Goal: Information Seeking & Learning: Learn about a topic

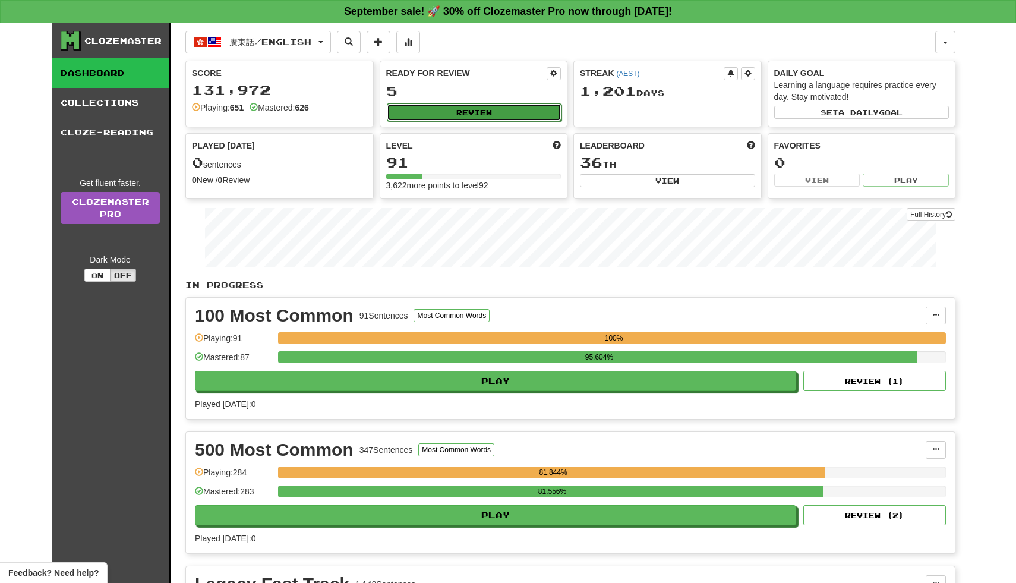
click at [472, 116] on button "Review" at bounding box center [474, 112] width 175 height 18
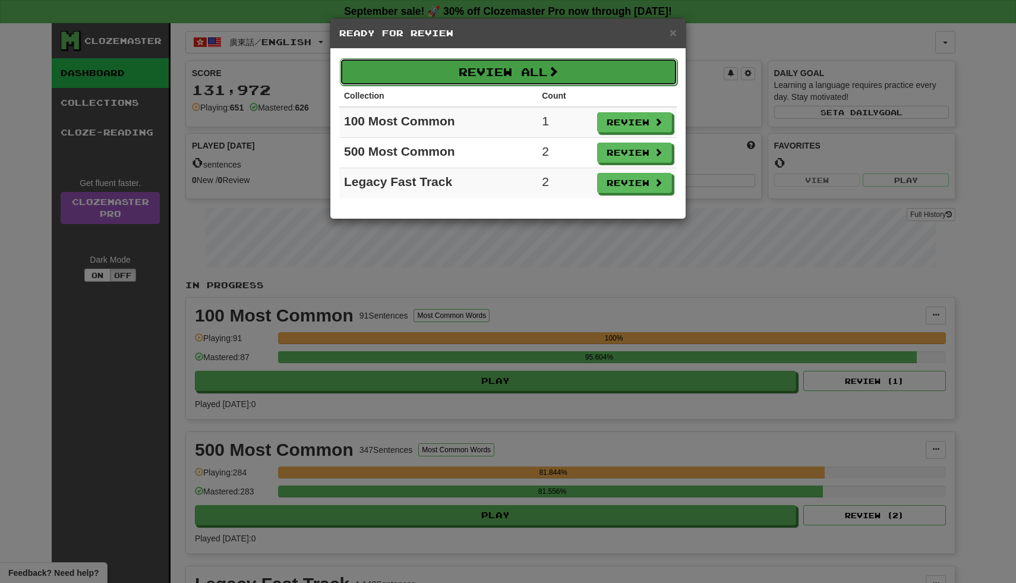
click at [633, 65] on button "Review All" at bounding box center [509, 71] width 338 height 27
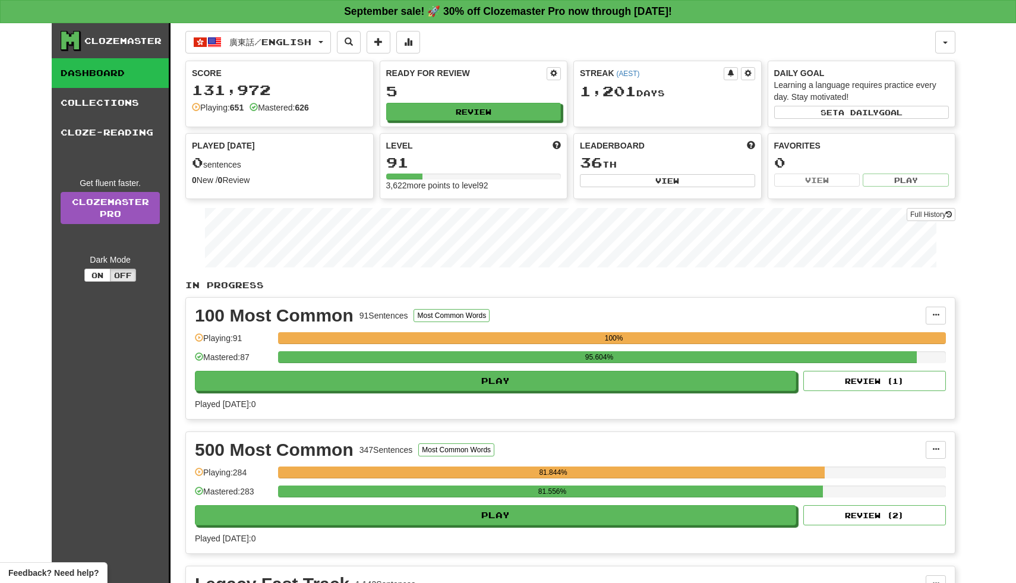
select select "**"
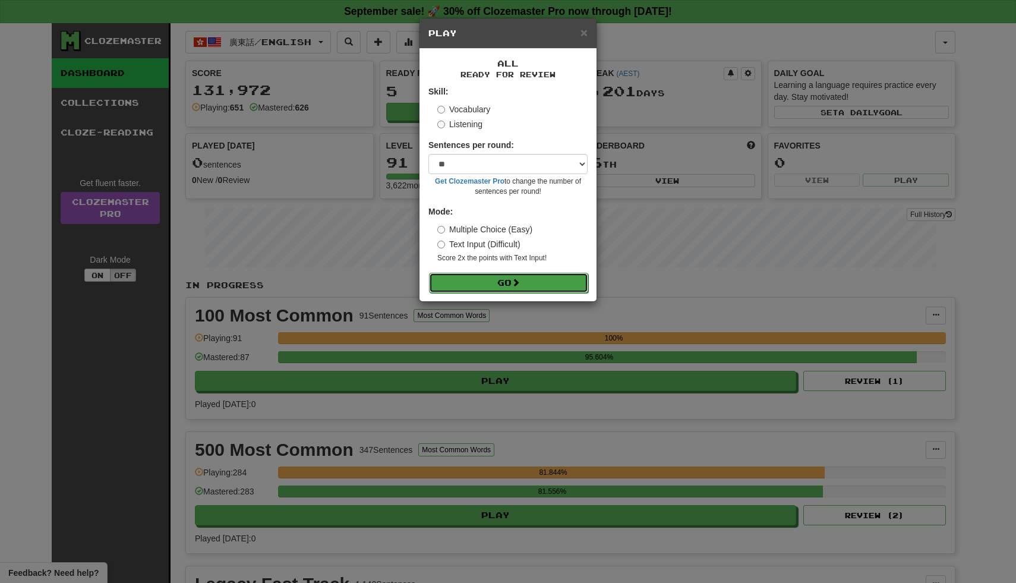
click at [490, 287] on button "Go" at bounding box center [508, 283] width 159 height 20
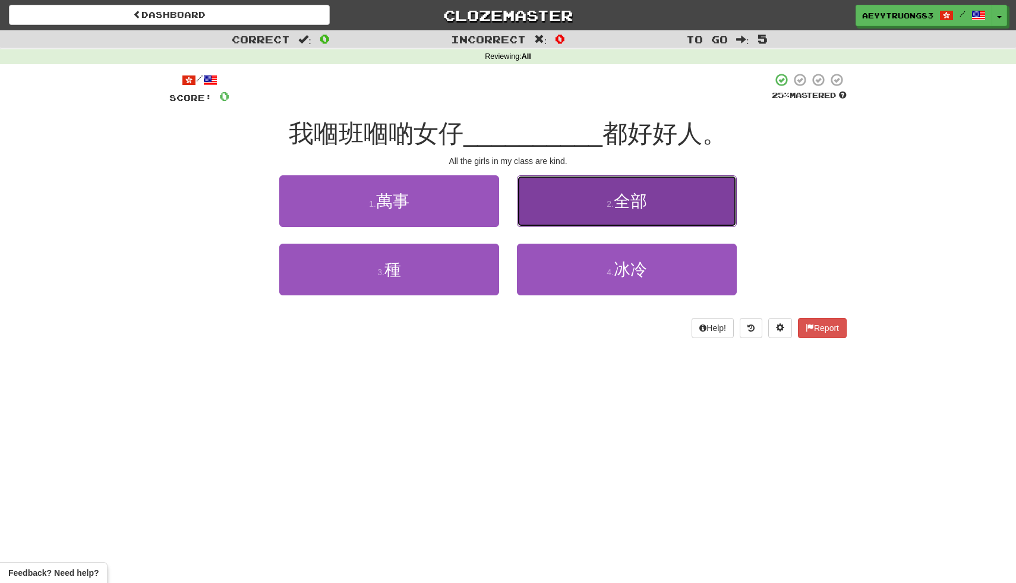
click at [636, 179] on button "2 . 全部" at bounding box center [627, 201] width 220 height 52
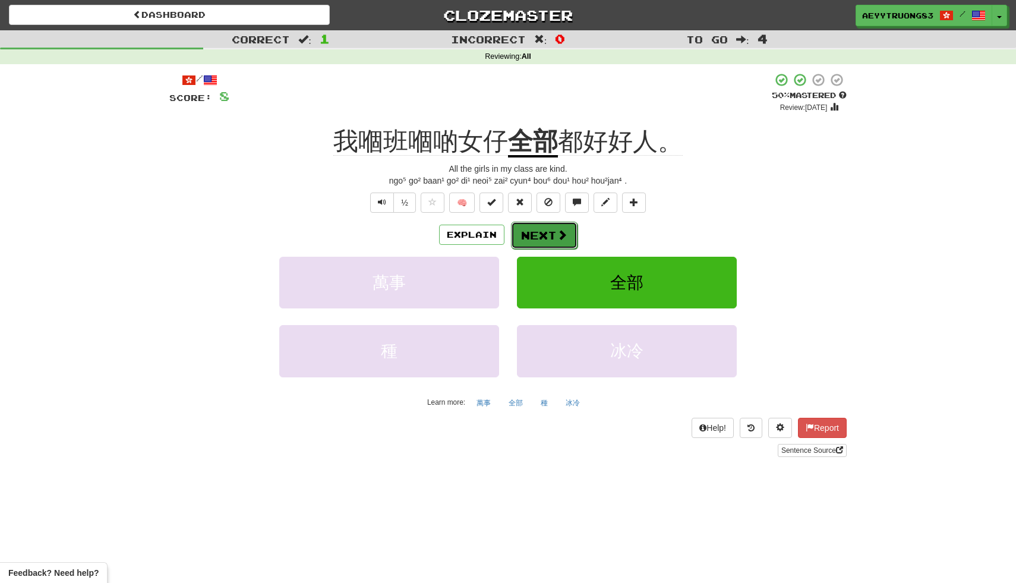
click at [523, 235] on button "Next" at bounding box center [544, 235] width 67 height 27
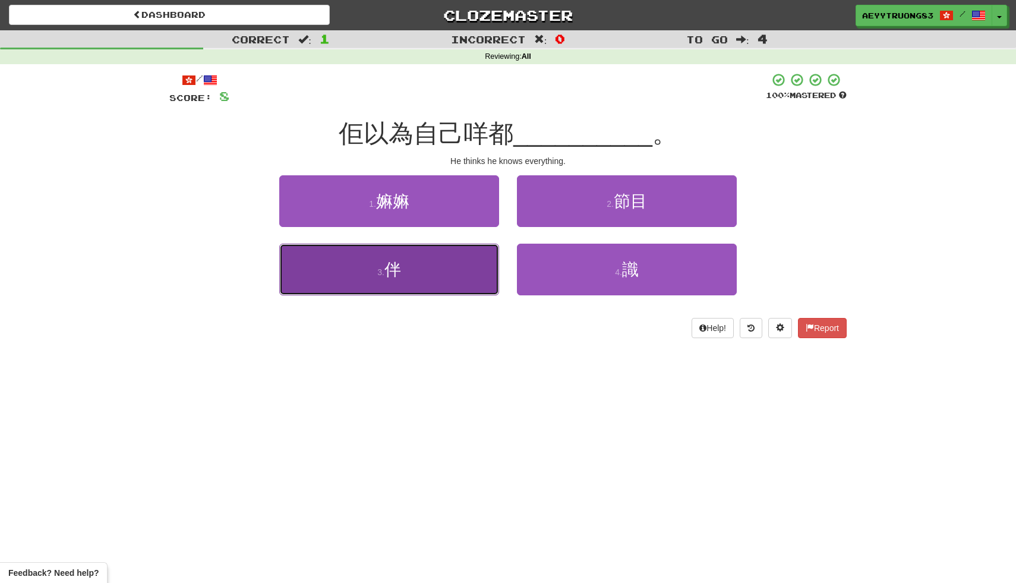
click at [441, 277] on button "3 . 伴" at bounding box center [389, 270] width 220 height 52
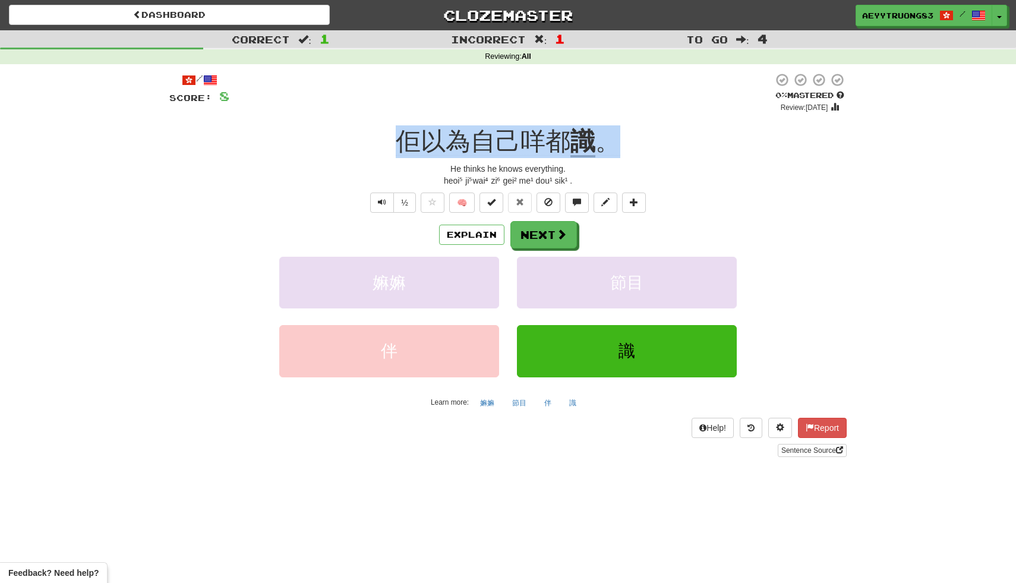
drag, startPoint x: 608, startPoint y: 140, endPoint x: 383, endPoint y: 156, distance: 225.8
click at [383, 156] on div "佢以為自己咩都 識 。" at bounding box center [507, 141] width 677 height 33
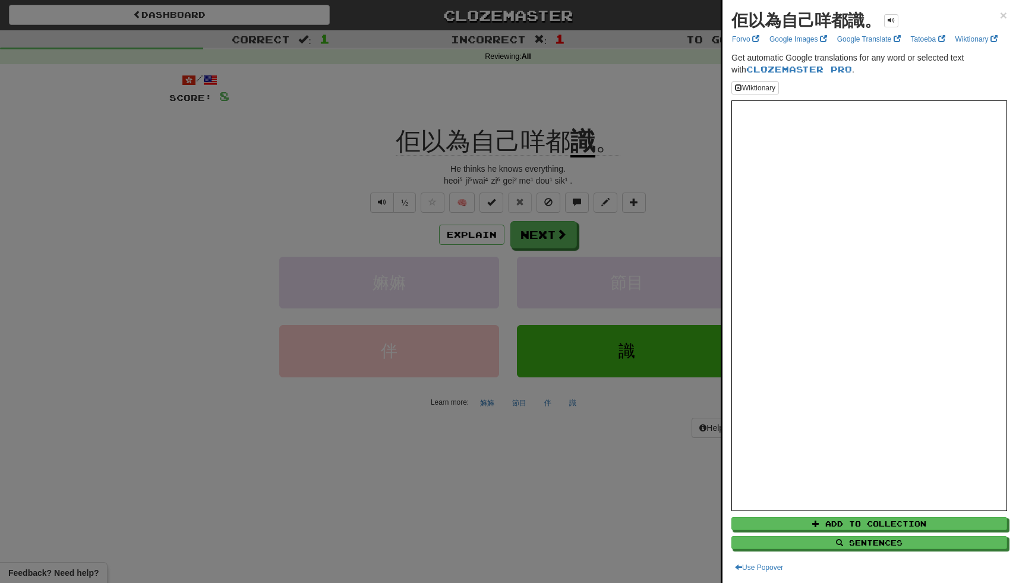
click at [563, 234] on div at bounding box center [508, 291] width 1016 height 583
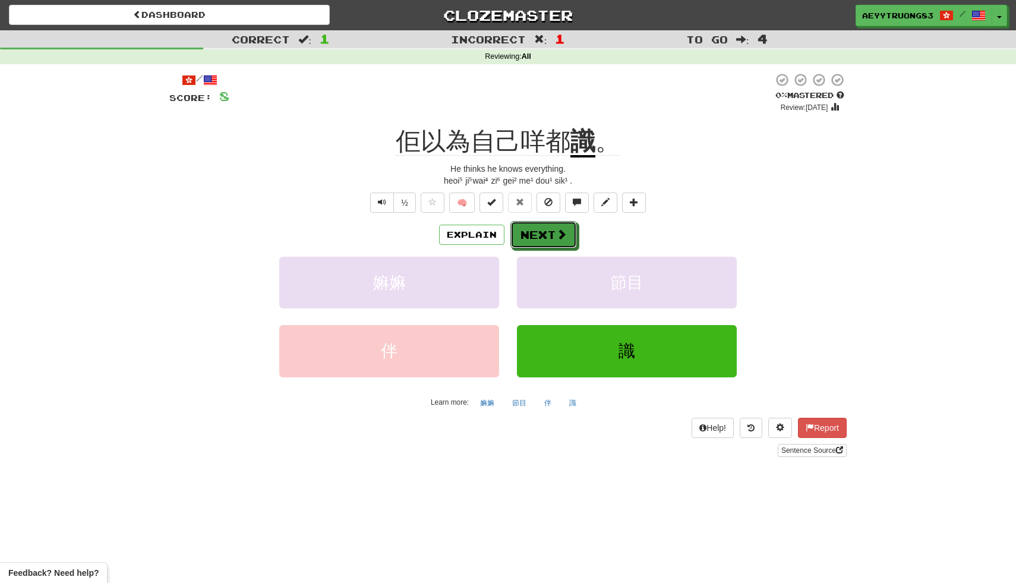
click at [563, 234] on span at bounding box center [561, 234] width 11 height 11
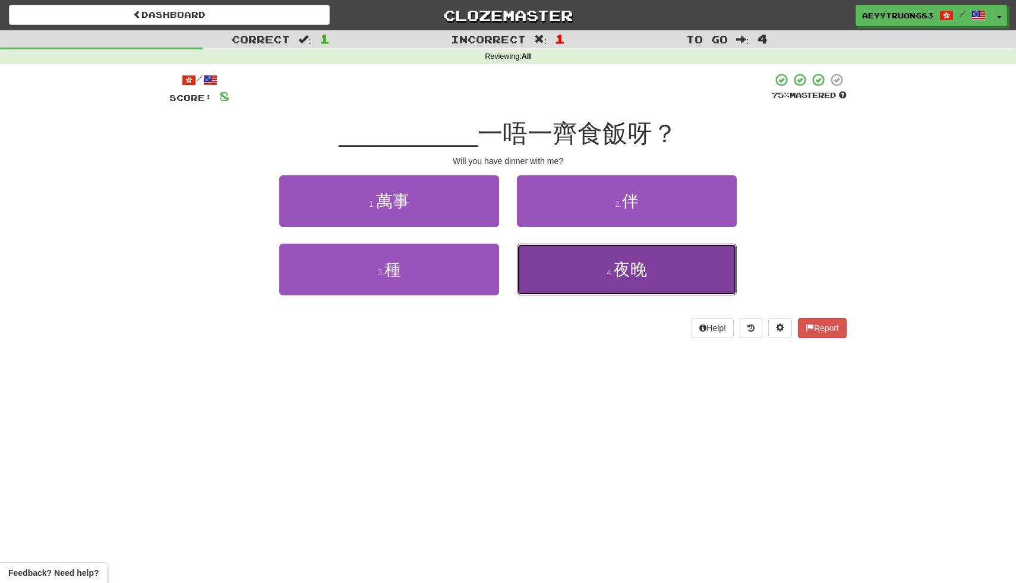
click at [567, 268] on button "4 . 夜晚" at bounding box center [627, 270] width 220 height 52
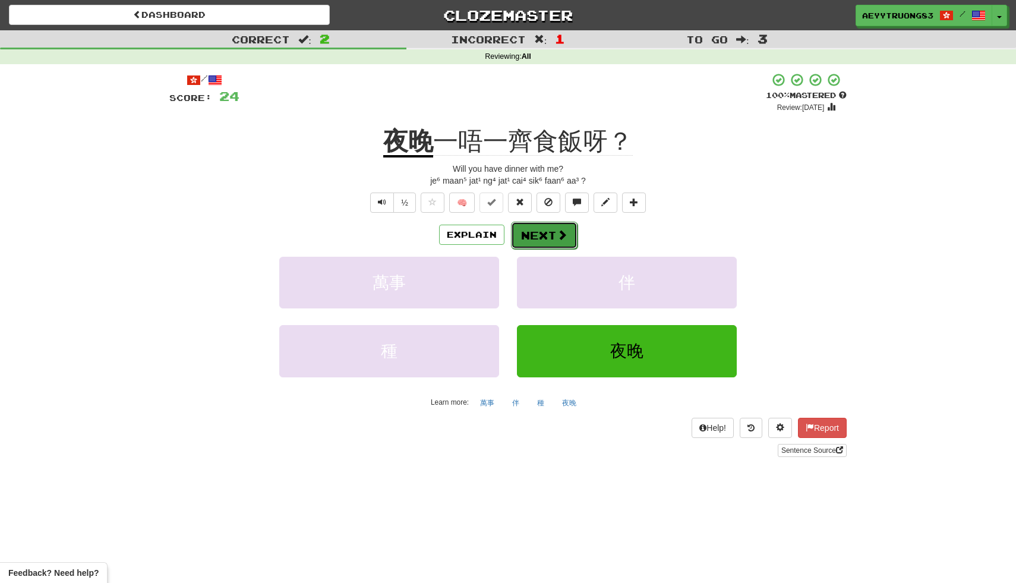
click at [545, 234] on button "Next" at bounding box center [544, 235] width 67 height 27
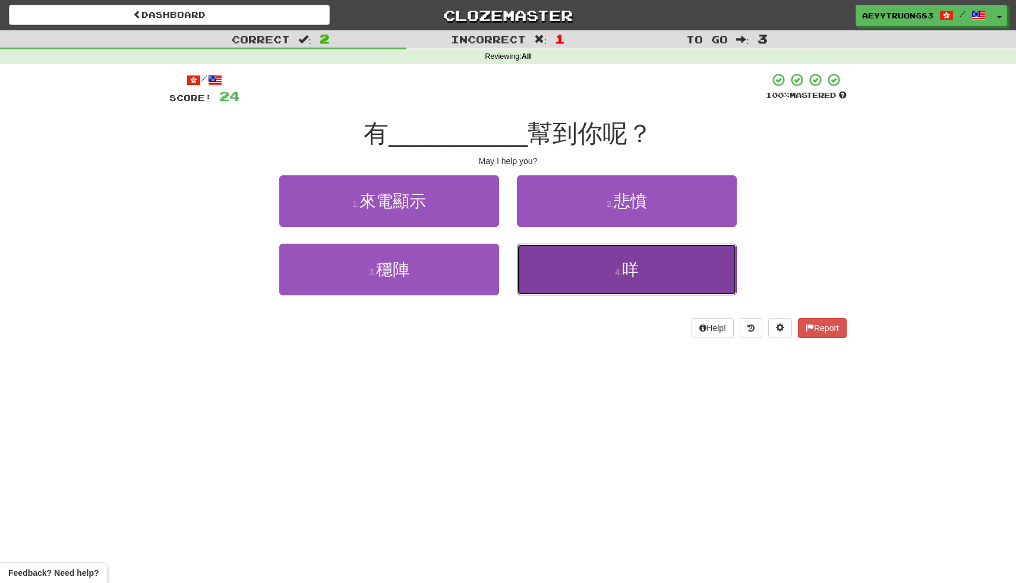
click at [549, 264] on button "4 . 咩" at bounding box center [627, 270] width 220 height 52
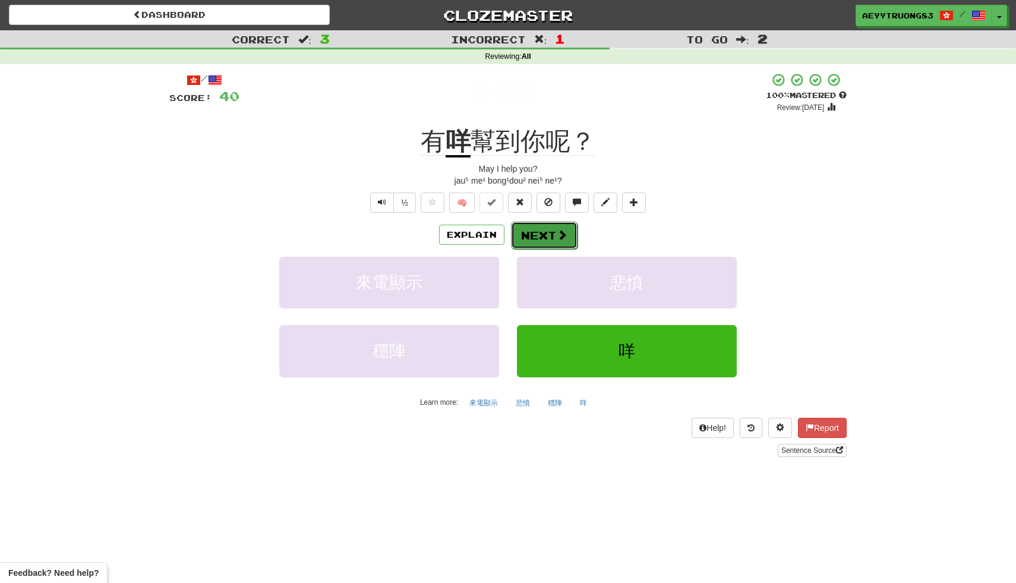
click at [557, 233] on span at bounding box center [562, 234] width 11 height 11
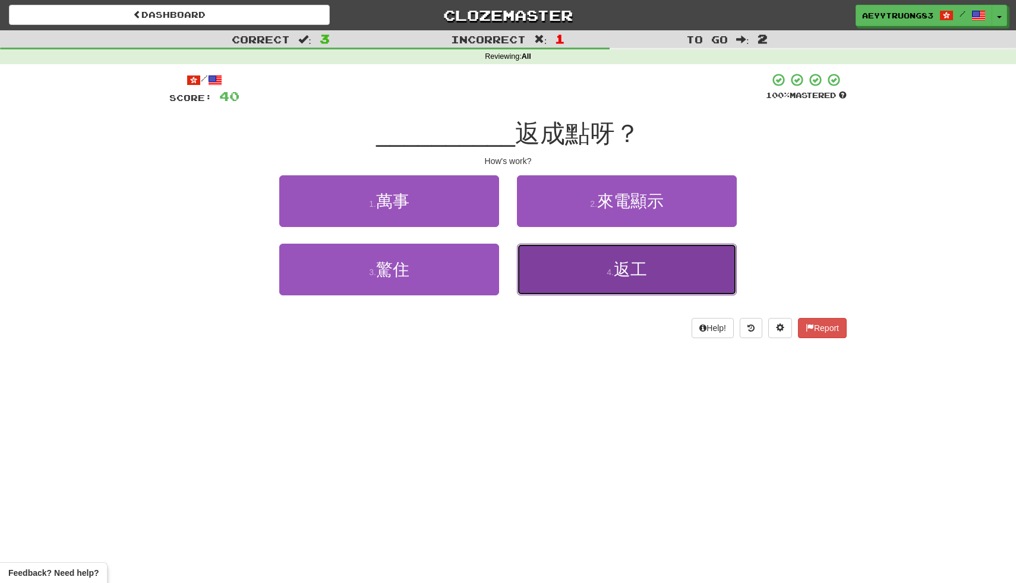
click at [574, 260] on button "4 . 返工" at bounding box center [627, 270] width 220 height 52
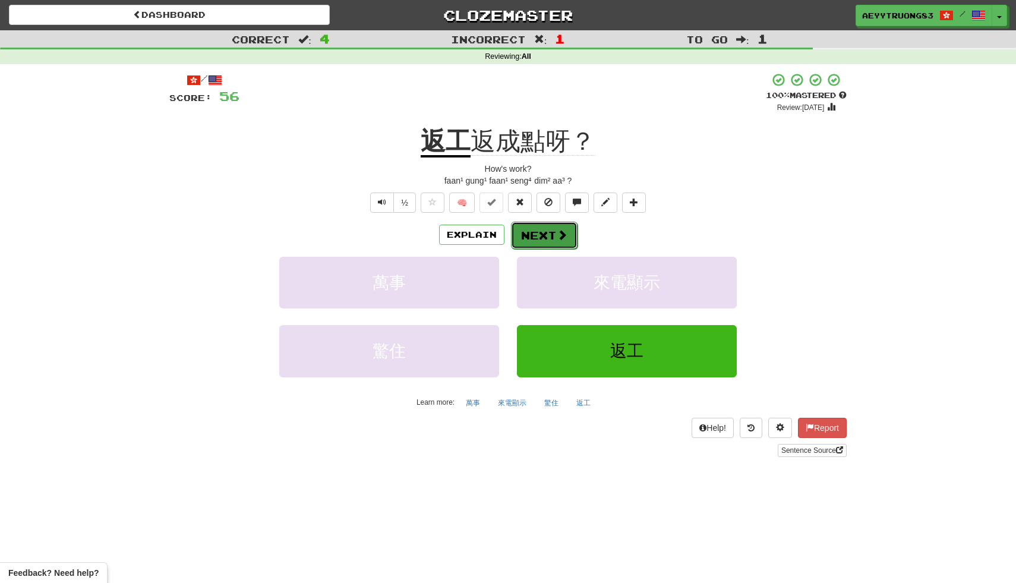
click at [566, 231] on span at bounding box center [562, 234] width 11 height 11
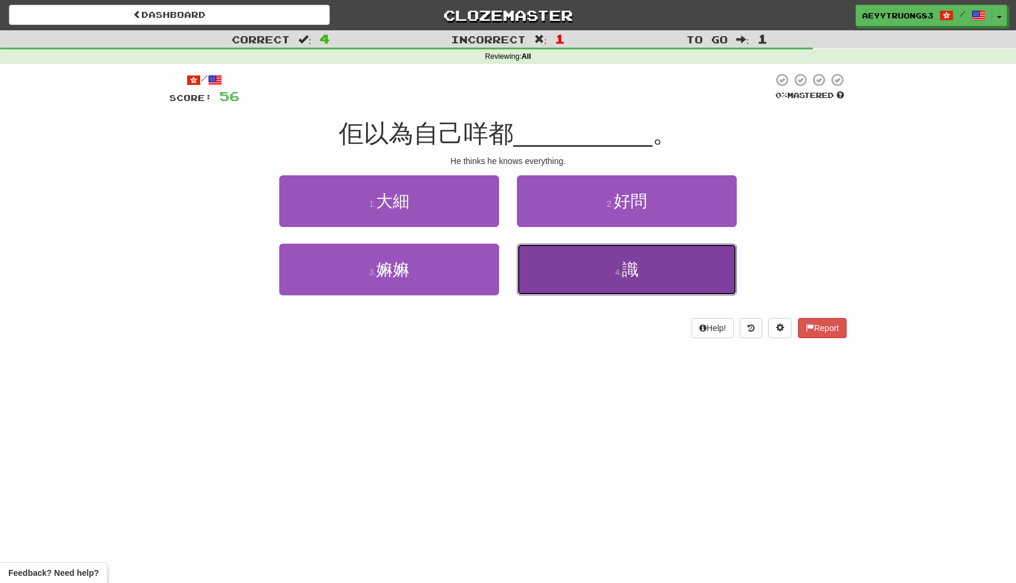
click at [607, 263] on button "4 . 識" at bounding box center [627, 270] width 220 height 52
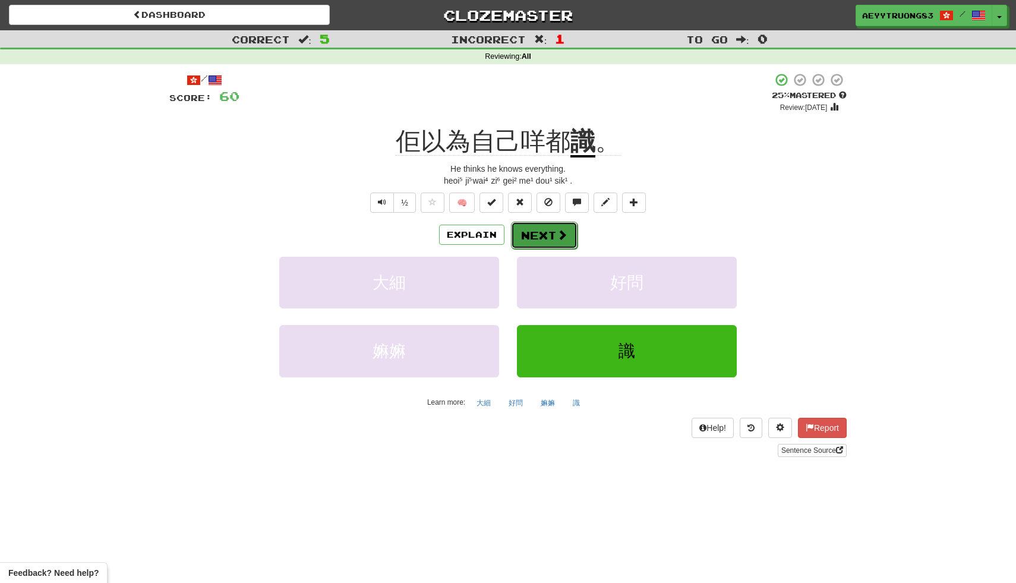
click at [545, 238] on button "Next" at bounding box center [544, 235] width 67 height 27
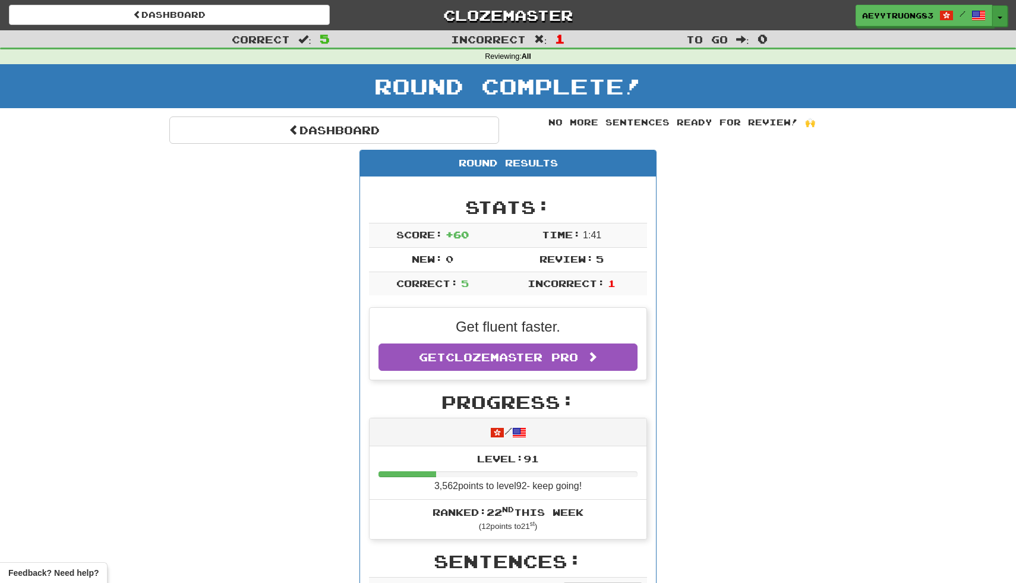
click at [998, 18] on button "Toggle Dropdown" at bounding box center [999, 15] width 15 height 21
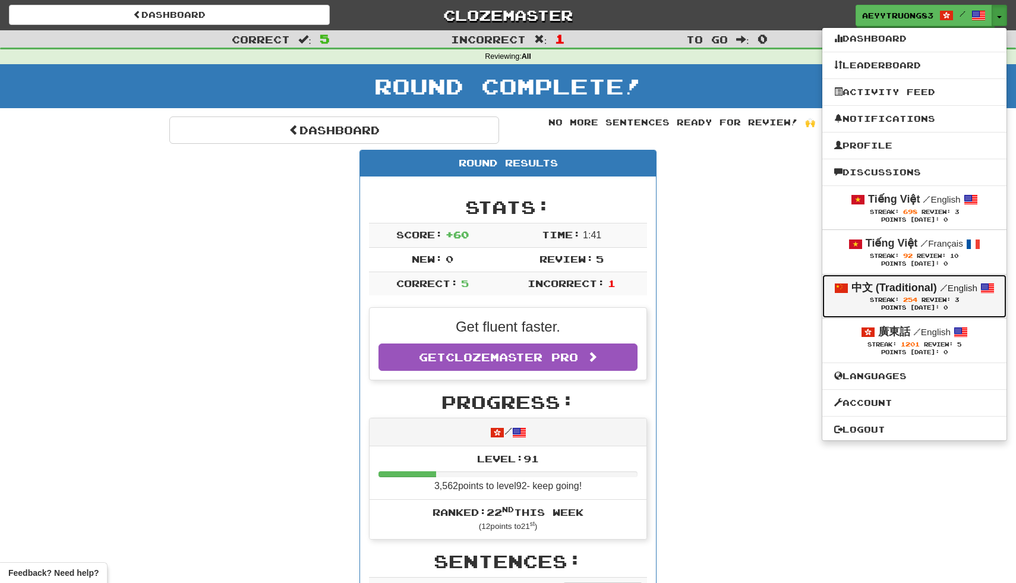
click at [928, 291] on strong "中文 (Traditional)" at bounding box center [894, 288] width 86 height 12
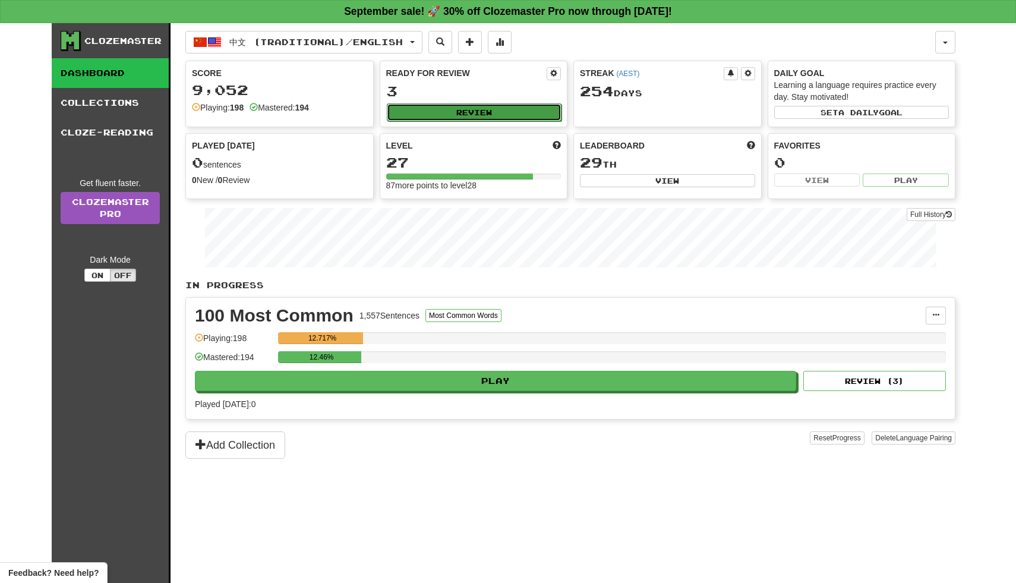
click at [438, 109] on button "Review" at bounding box center [474, 112] width 175 height 18
select select "**"
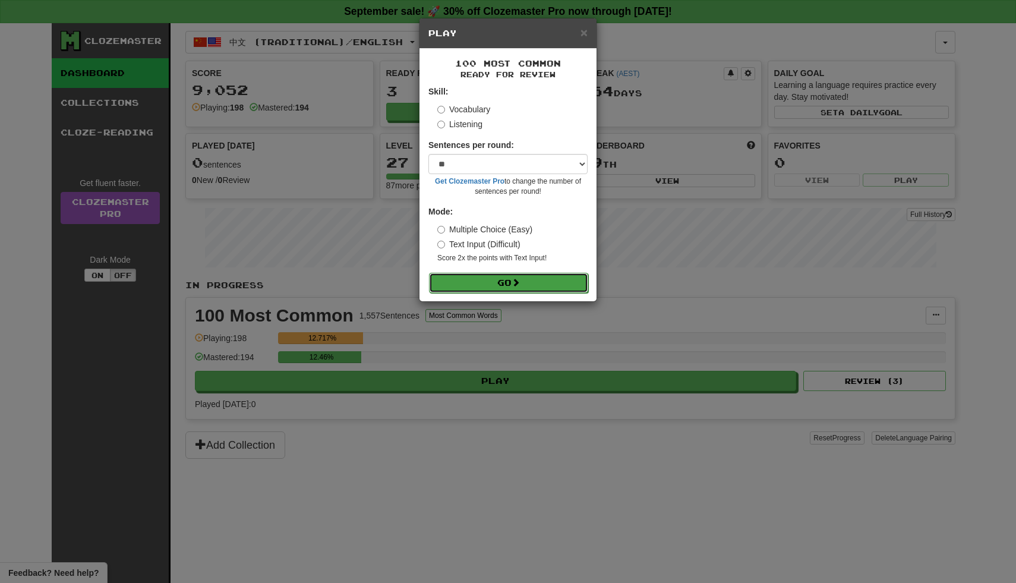
click at [471, 278] on button "Go" at bounding box center [508, 283] width 159 height 20
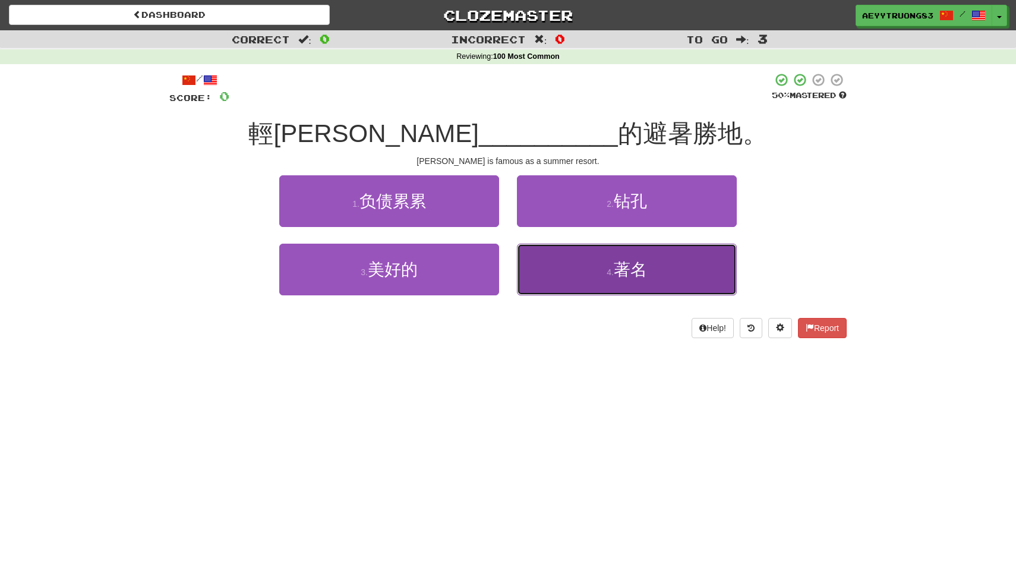
click at [548, 264] on button "4 . 著名" at bounding box center [627, 270] width 220 height 52
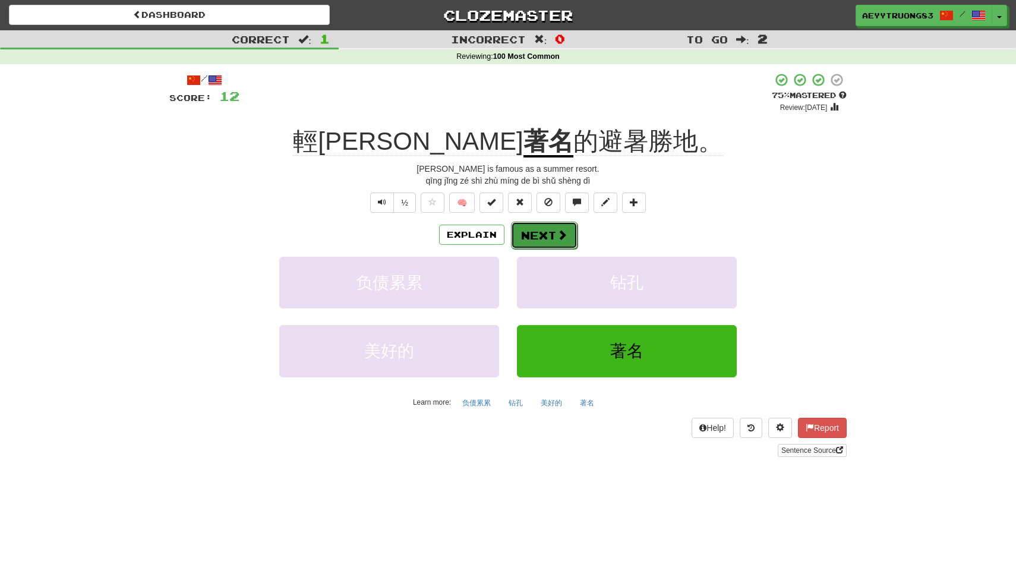
click at [545, 234] on button "Next" at bounding box center [544, 235] width 67 height 27
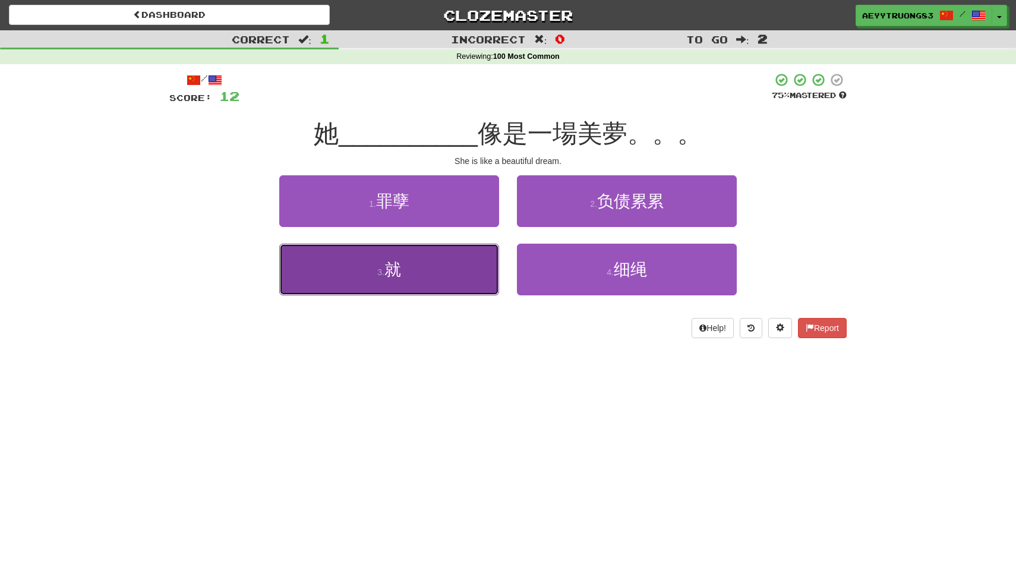
click at [470, 279] on button "3 . 就" at bounding box center [389, 270] width 220 height 52
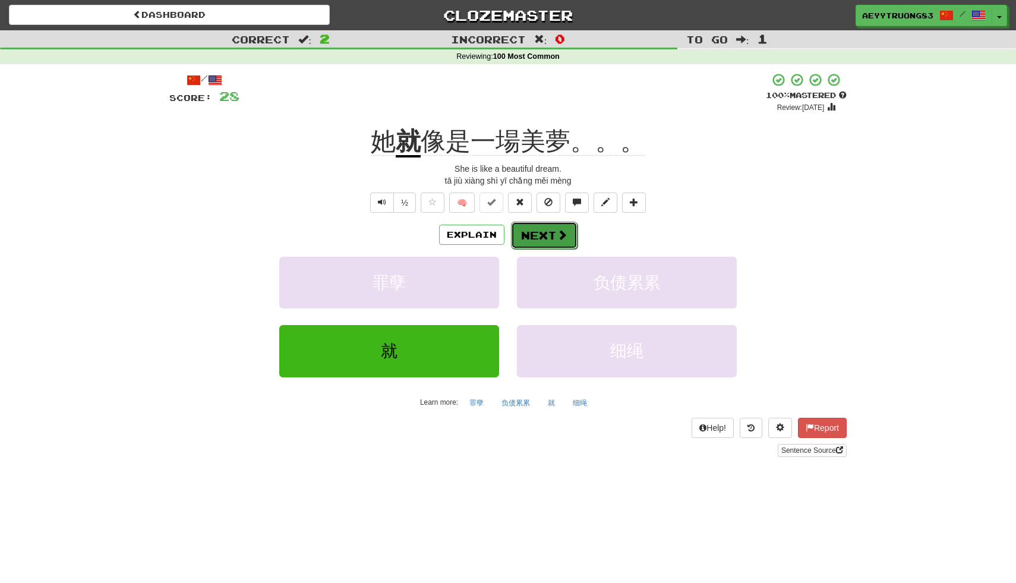
click at [538, 223] on button "Next" at bounding box center [544, 235] width 67 height 27
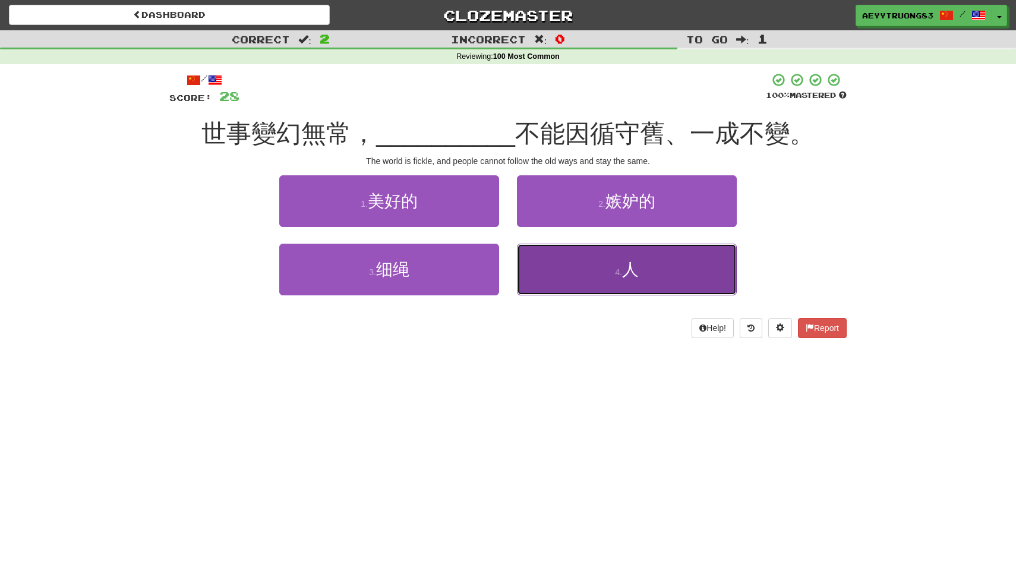
click at [557, 270] on button "4 . 人" at bounding box center [627, 270] width 220 height 52
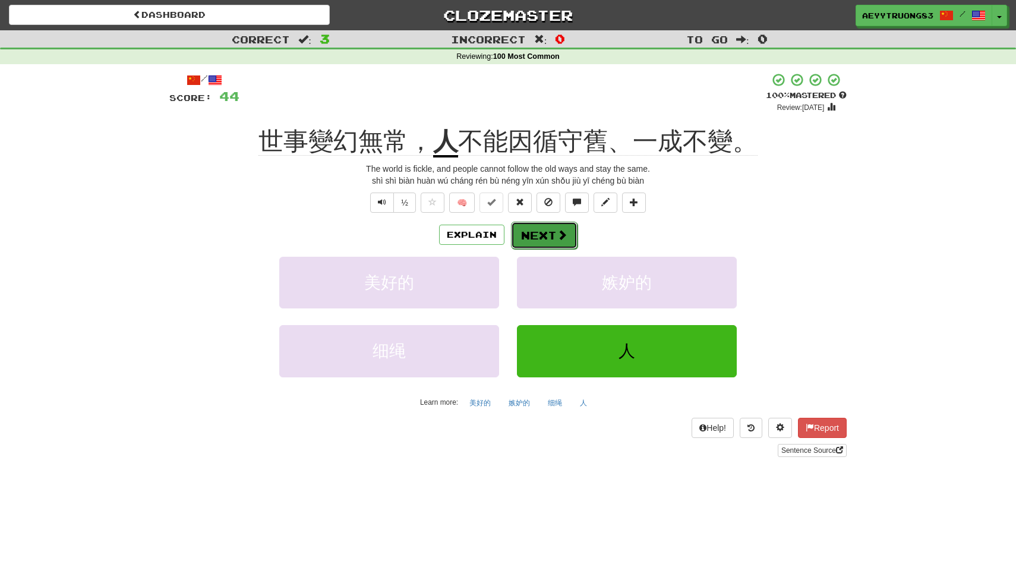
click at [564, 235] on span at bounding box center [562, 234] width 11 height 11
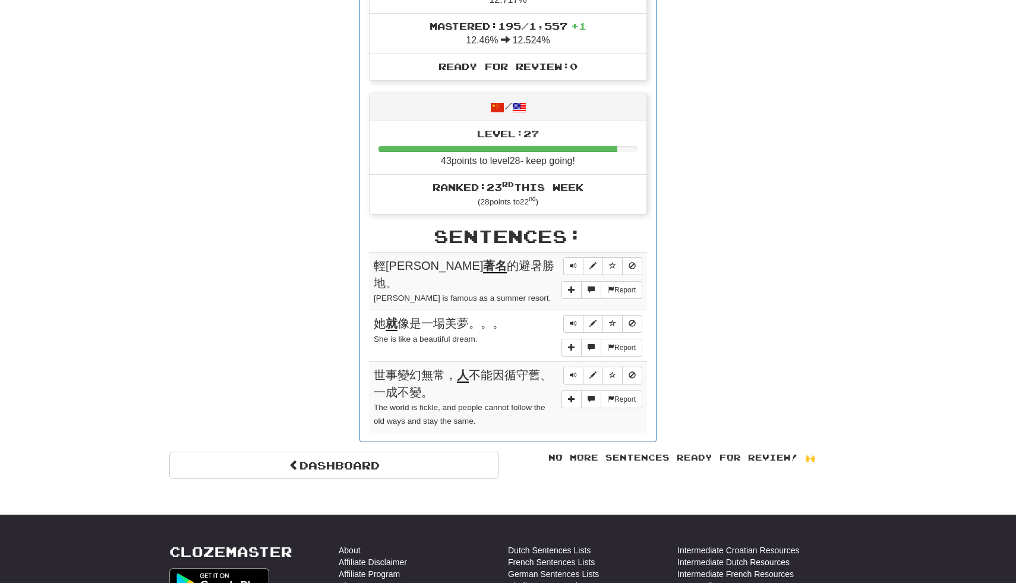
scroll to position [475, 0]
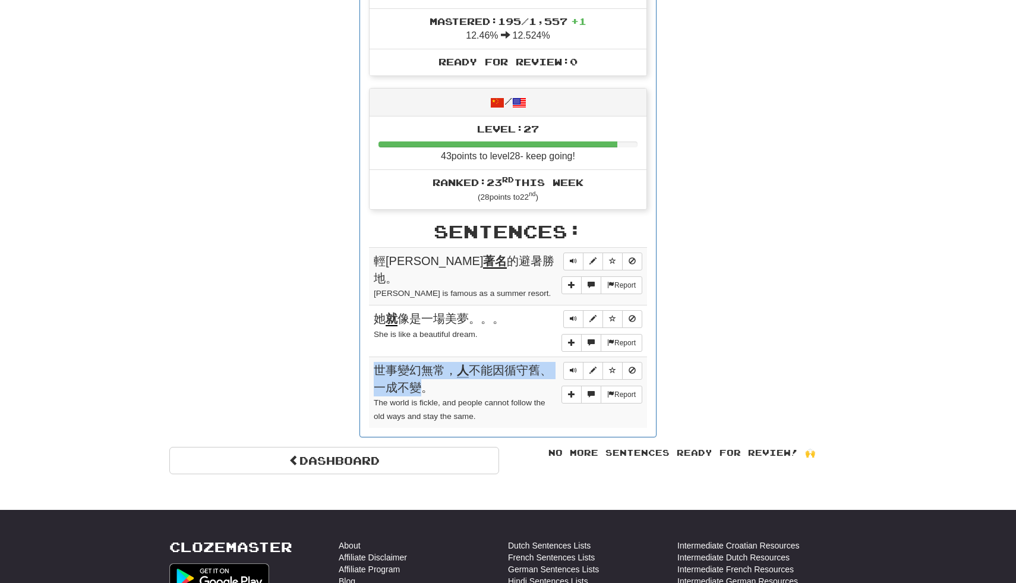
drag, startPoint x: 373, startPoint y: 362, endPoint x: 426, endPoint y: 377, distance: 55.5
click at [425, 377] on td "Report 世事變幻無常， 人 不能因循守舊、一成不變。 The world is fickle, and people cannot follow the…" at bounding box center [508, 392] width 278 height 71
copy span "世事變幻無常， 人 不能因循守舊、一成不變"
click at [447, 312] on span "她 就 像是一場美夢。。。" at bounding box center [439, 319] width 131 height 14
drag, startPoint x: 474, startPoint y: 305, endPoint x: 370, endPoint y: 302, distance: 104.0
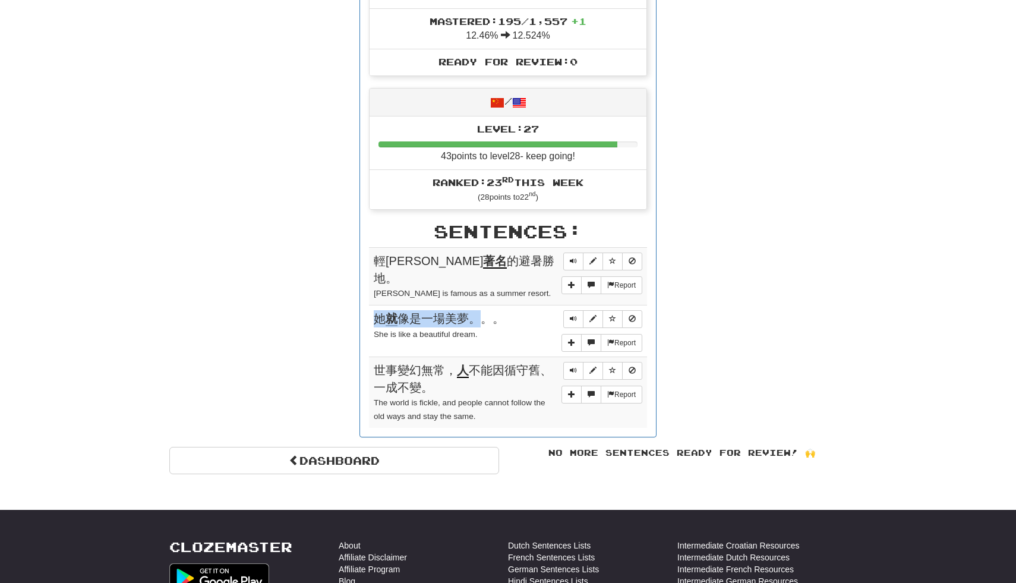
click at [370, 305] on td "Report 她 就 像是一場美夢。。。 She is like a beautiful dream." at bounding box center [508, 331] width 278 height 52
copy span "她 就 像是一場美夢。"
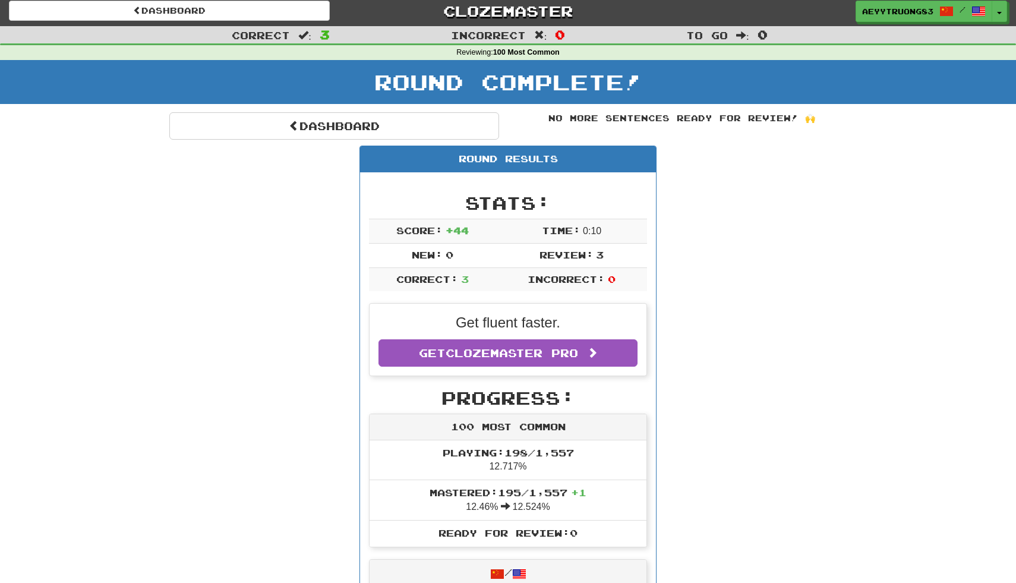
scroll to position [0, 0]
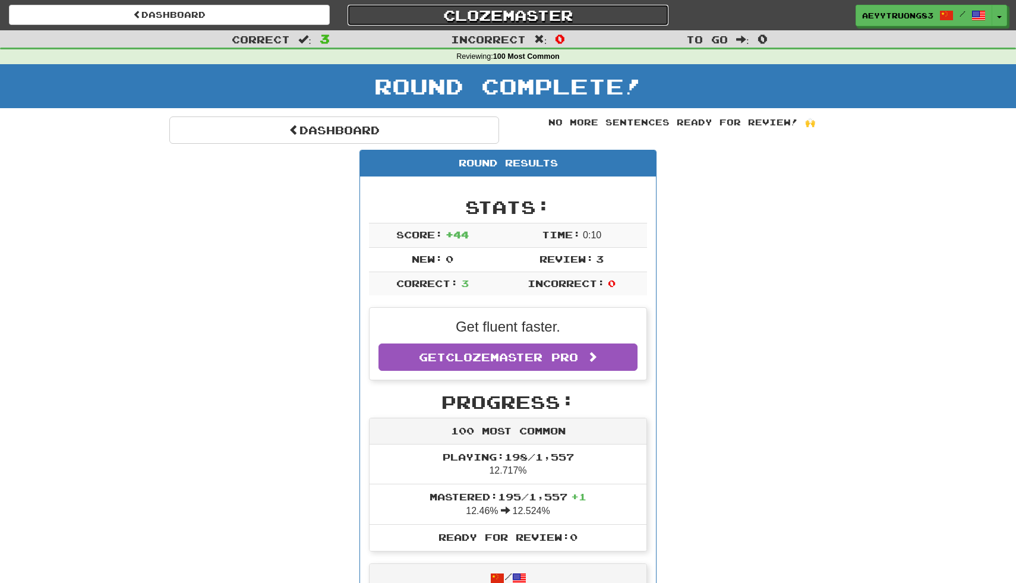
click at [476, 16] on link "Clozemaster" at bounding box center [508, 15] width 321 height 21
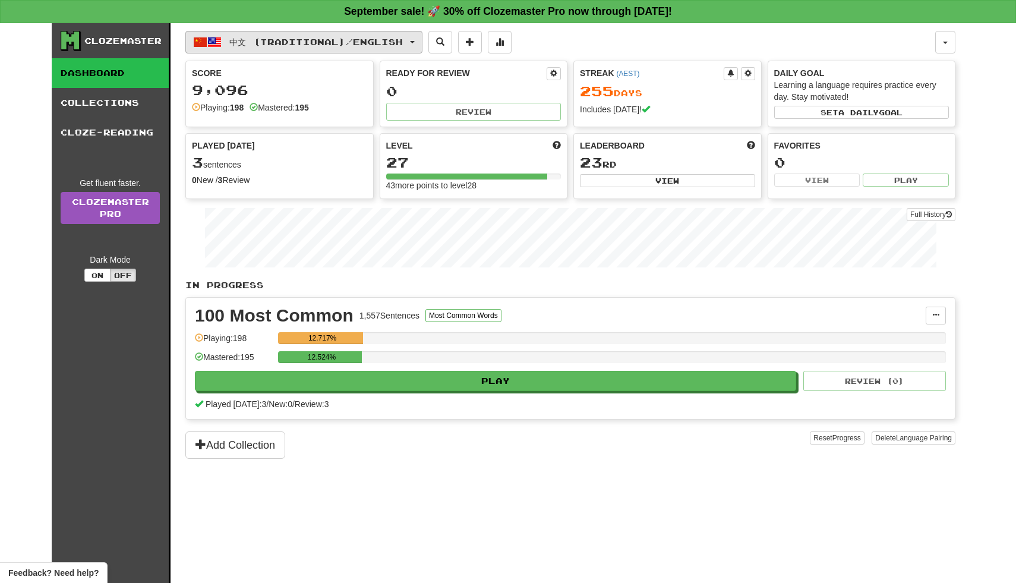
click at [414, 46] on button "中文 (Traditional) / English" at bounding box center [303, 42] width 237 height 23
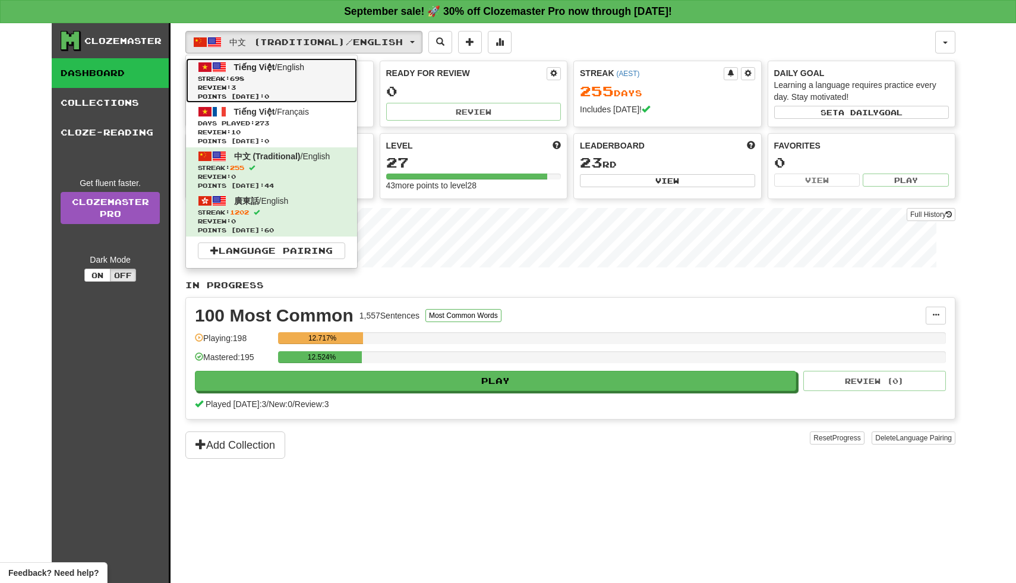
click at [318, 80] on span "Streak: 698" at bounding box center [271, 78] width 147 height 9
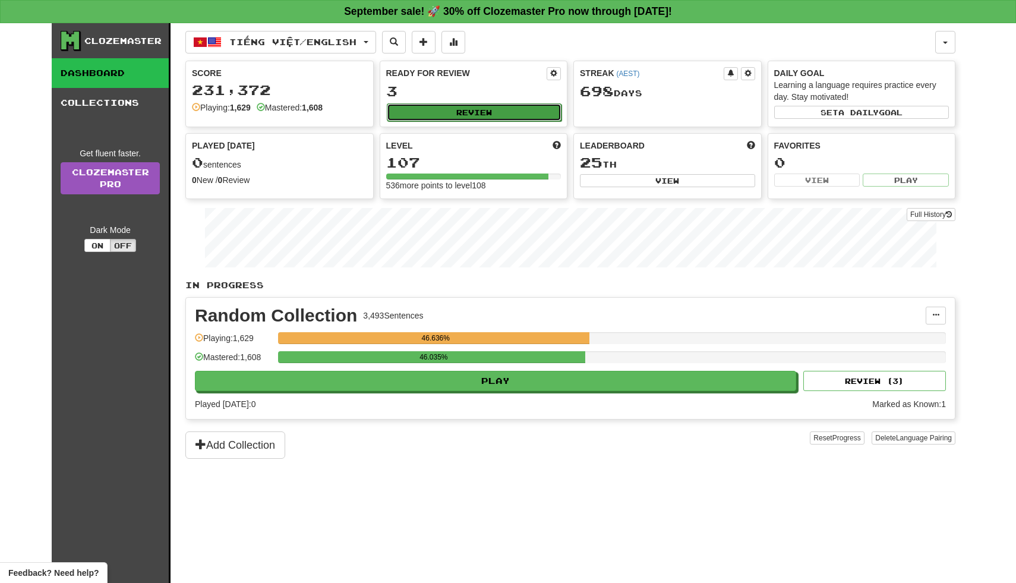
click at [465, 115] on button "Review" at bounding box center [474, 112] width 175 height 18
select select "**"
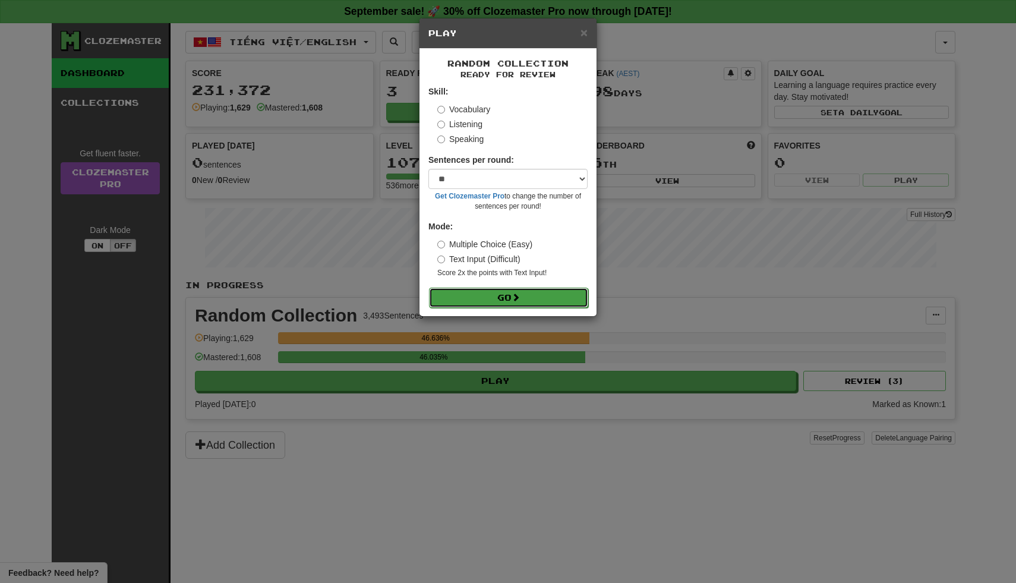
click at [477, 304] on button "Go" at bounding box center [508, 298] width 159 height 20
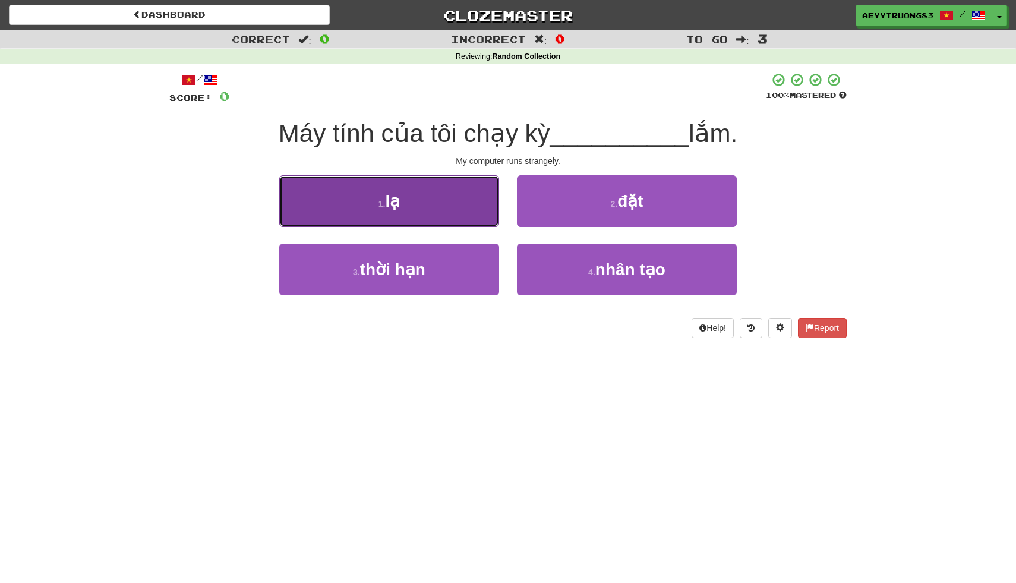
click at [479, 211] on button "1 . lạ" at bounding box center [389, 201] width 220 height 52
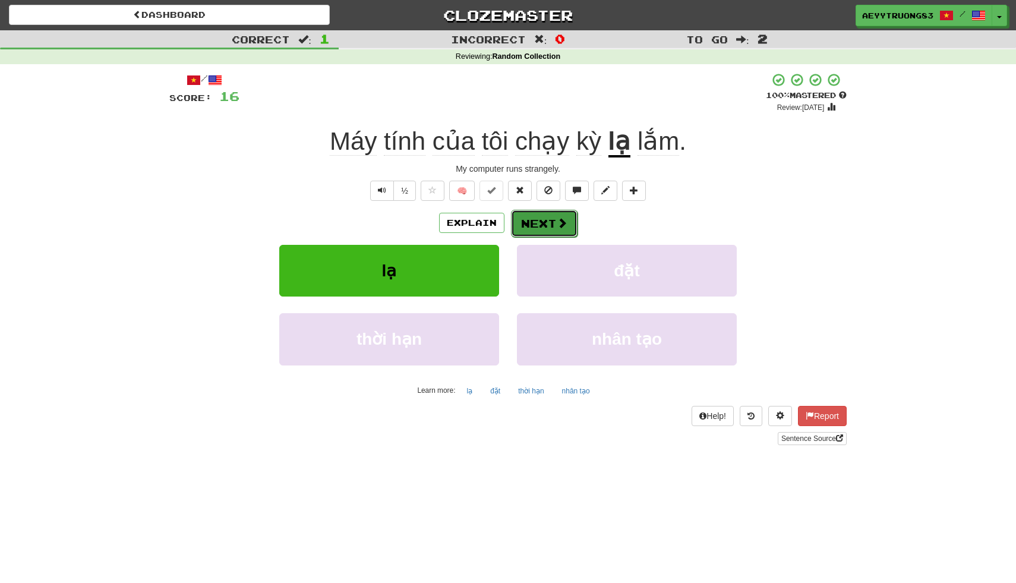
click at [533, 220] on button "Next" at bounding box center [544, 223] width 67 height 27
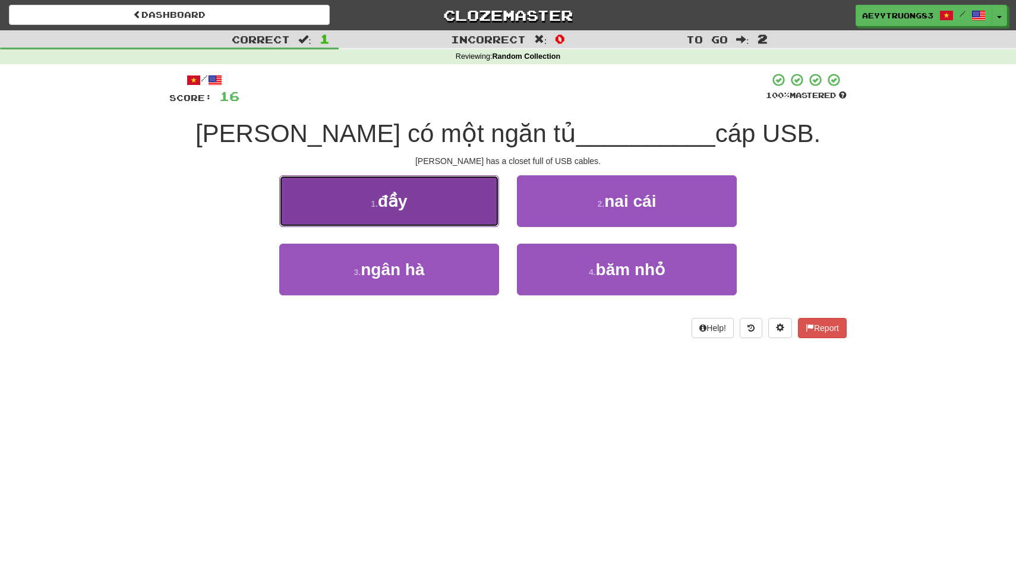
click at [453, 190] on button "1 . đầy" at bounding box center [389, 201] width 220 height 52
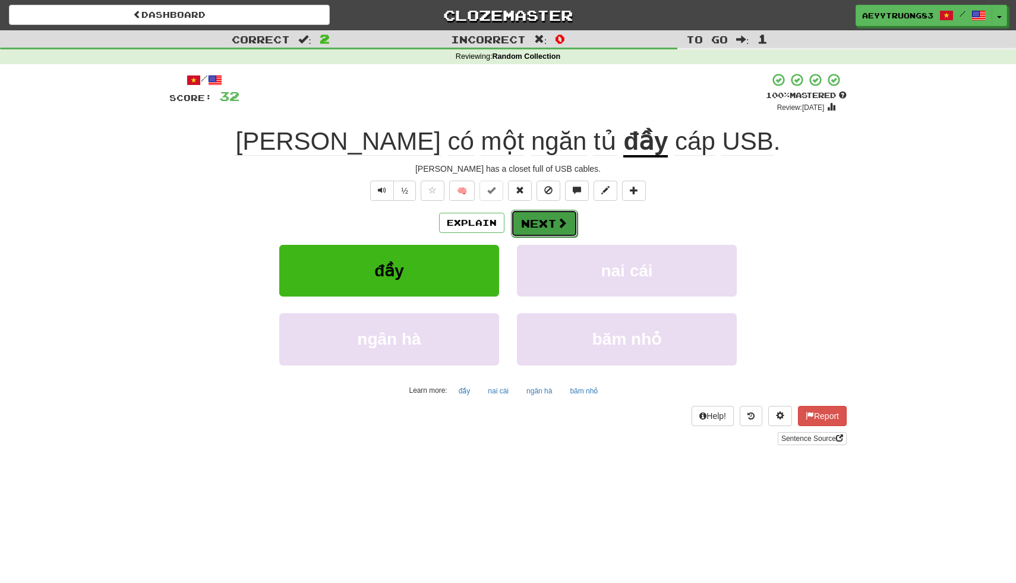
click at [555, 224] on button "Next" at bounding box center [544, 223] width 67 height 27
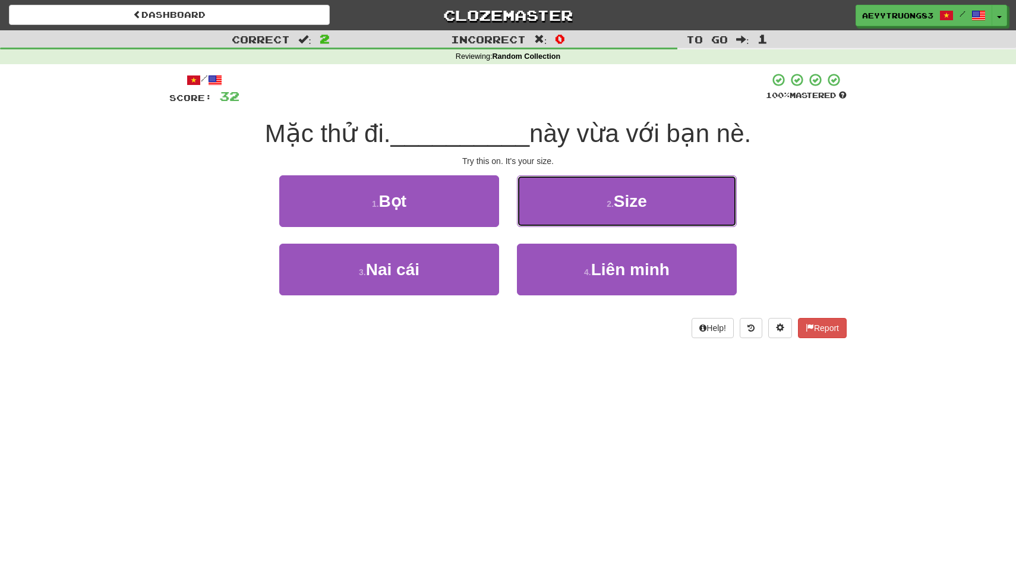
click at [555, 224] on button "2 . Size" at bounding box center [627, 201] width 220 height 52
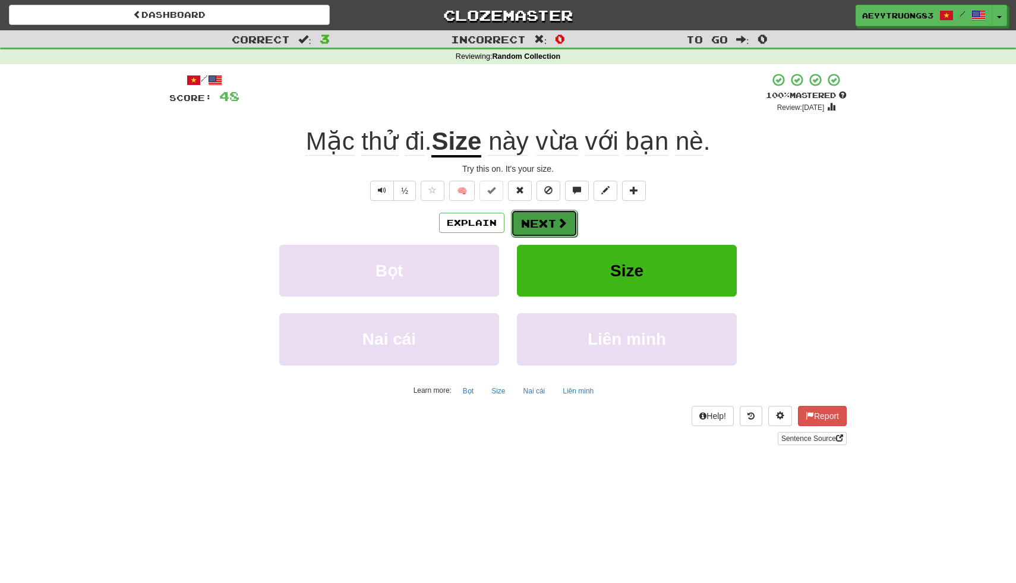
click at [546, 228] on button "Next" at bounding box center [544, 223] width 67 height 27
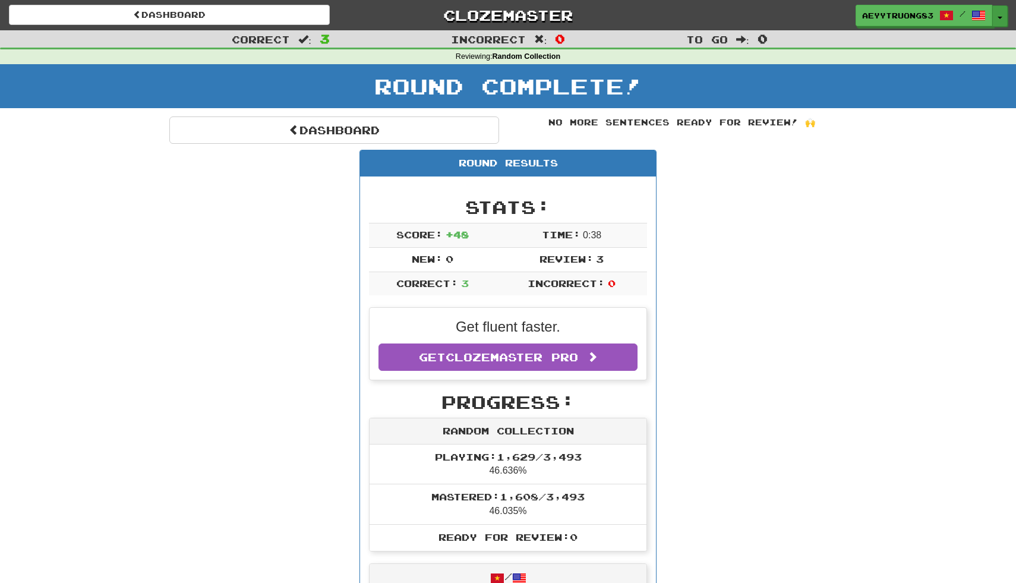
click at [999, 14] on button "Toggle Dropdown" at bounding box center [999, 15] width 15 height 21
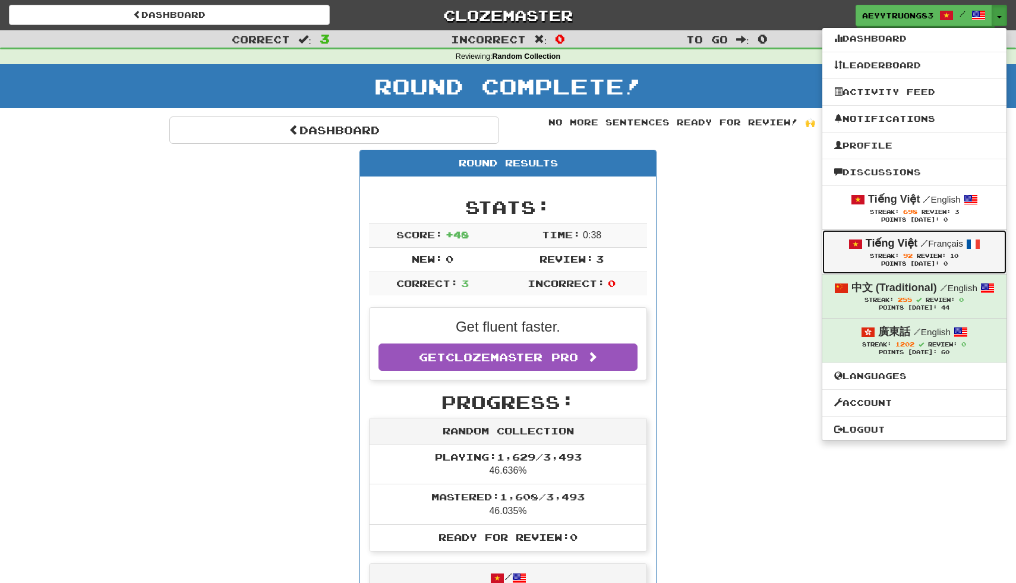
click at [881, 246] on strong "Tiếng Việt" at bounding box center [892, 243] width 52 height 12
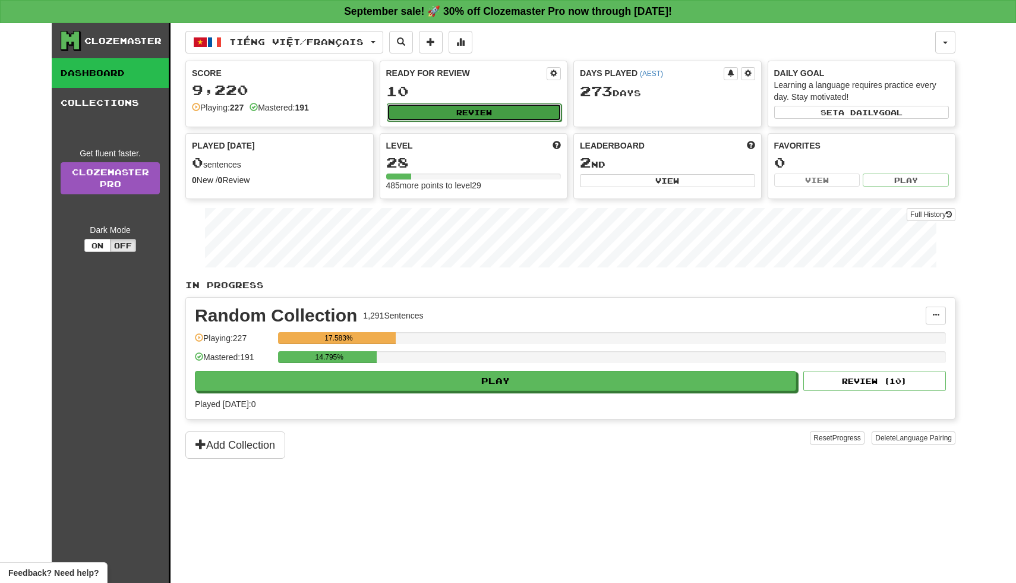
click at [513, 106] on button "Review" at bounding box center [474, 112] width 175 height 18
select select "**"
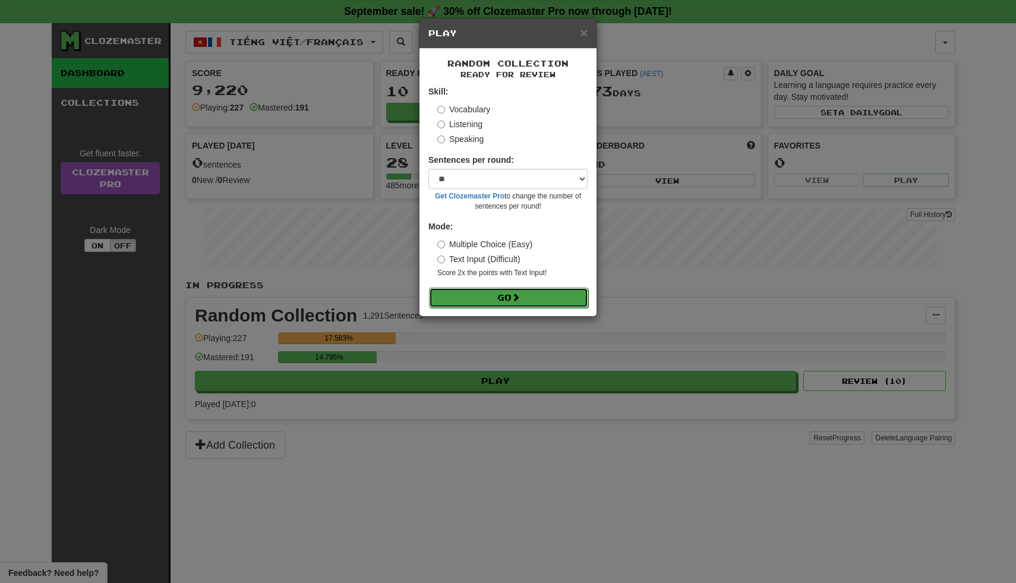
click at [526, 289] on button "Go" at bounding box center [508, 298] width 159 height 20
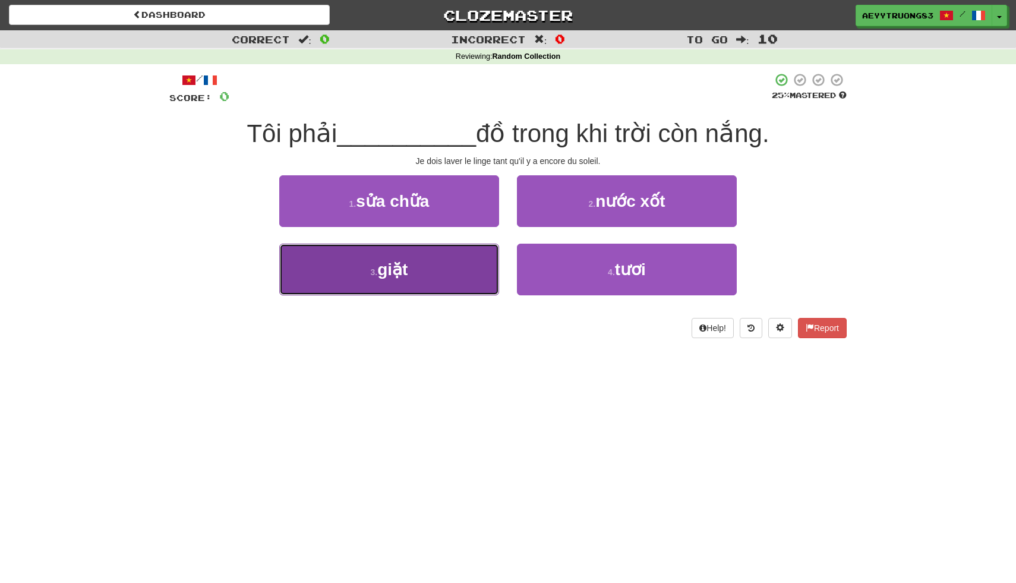
click at [427, 273] on button "3 . giặt" at bounding box center [389, 270] width 220 height 52
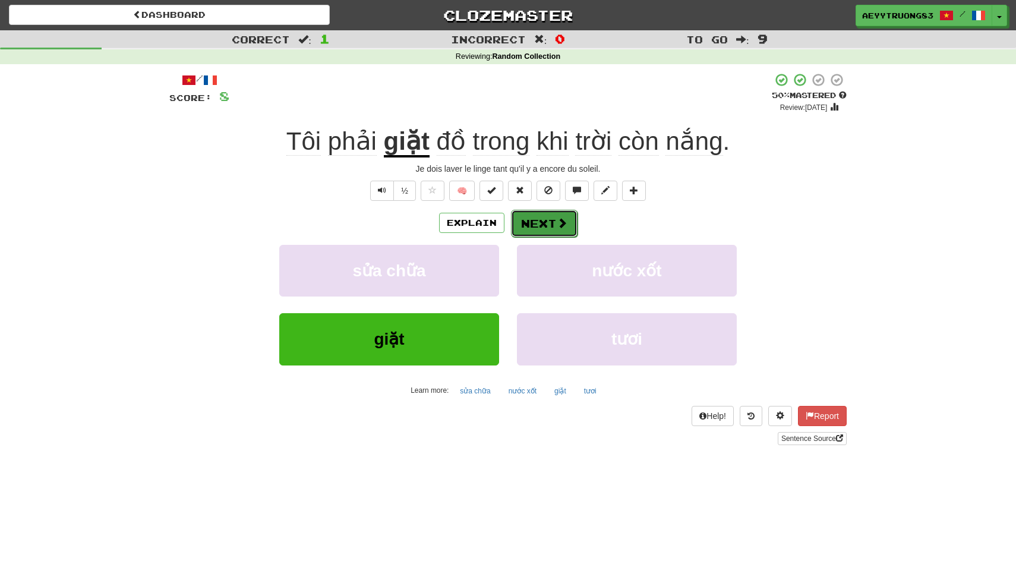
click at [544, 222] on button "Next" at bounding box center [544, 223] width 67 height 27
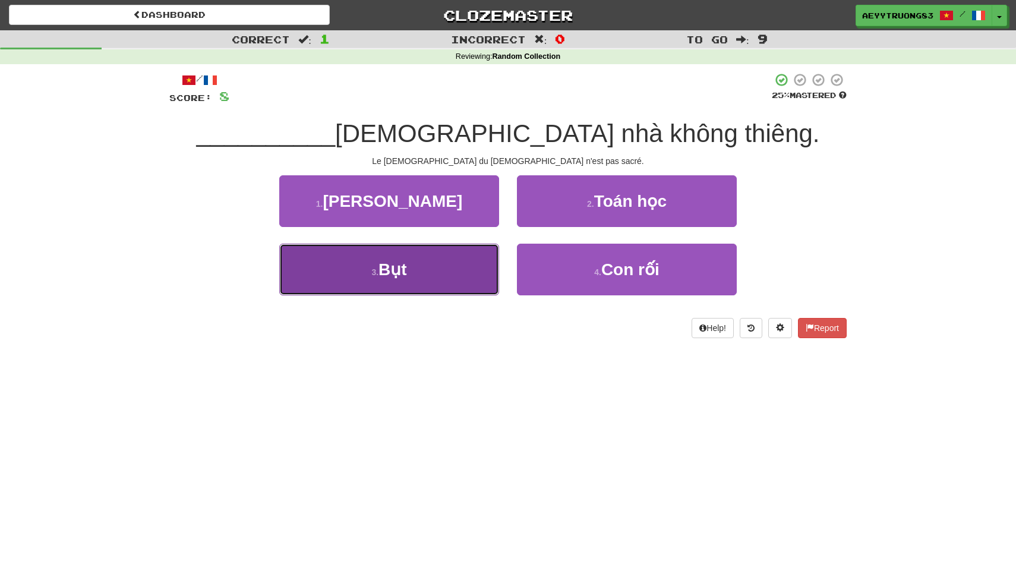
click at [451, 262] on button "3 . Bụt" at bounding box center [389, 270] width 220 height 52
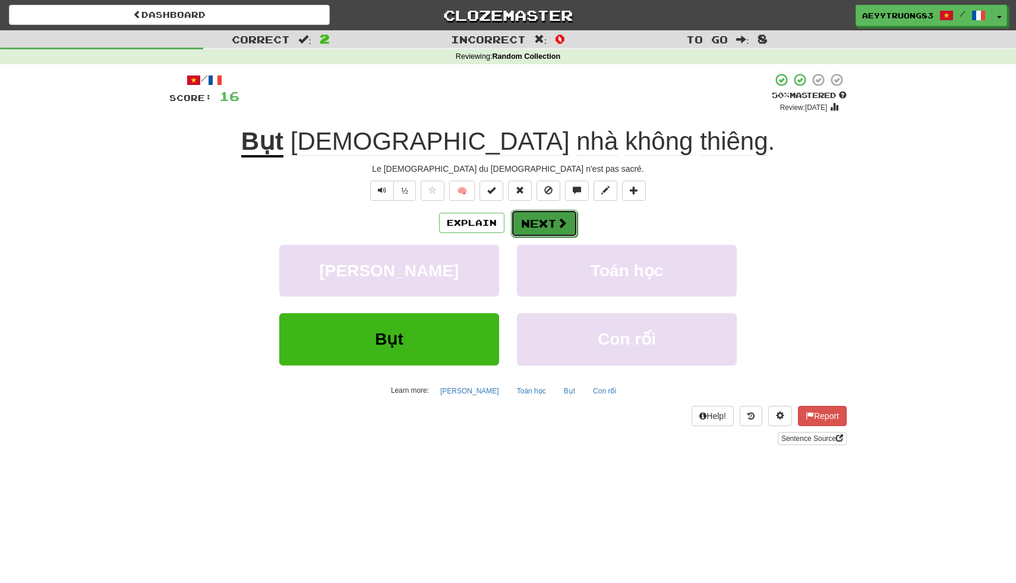
click at [542, 214] on button "Next" at bounding box center [544, 223] width 67 height 27
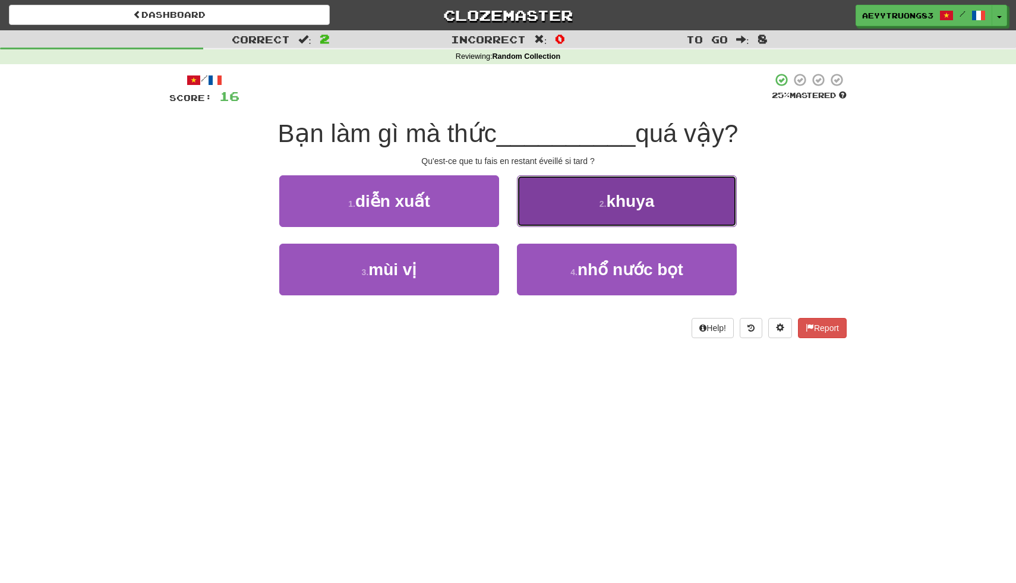
click at [545, 214] on button "2 . khuya" at bounding box center [627, 201] width 220 height 52
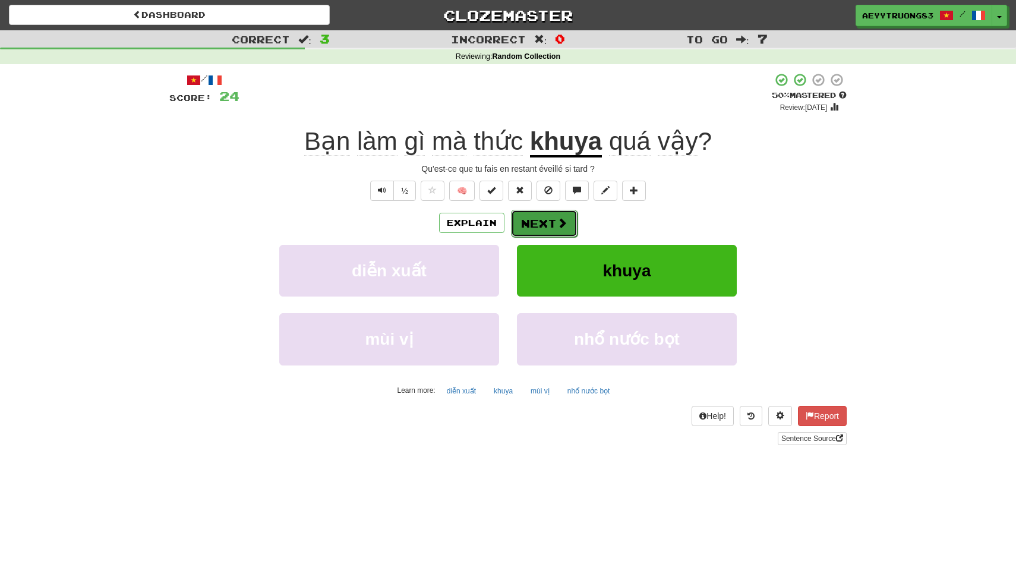
click at [531, 225] on button "Next" at bounding box center [544, 223] width 67 height 27
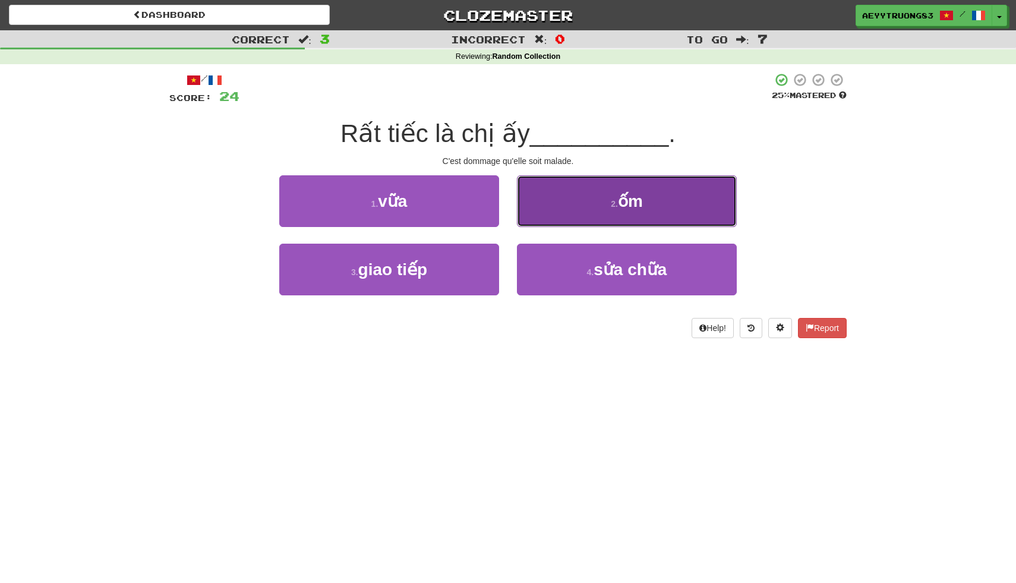
click at [591, 196] on button "2 . ốm" at bounding box center [627, 201] width 220 height 52
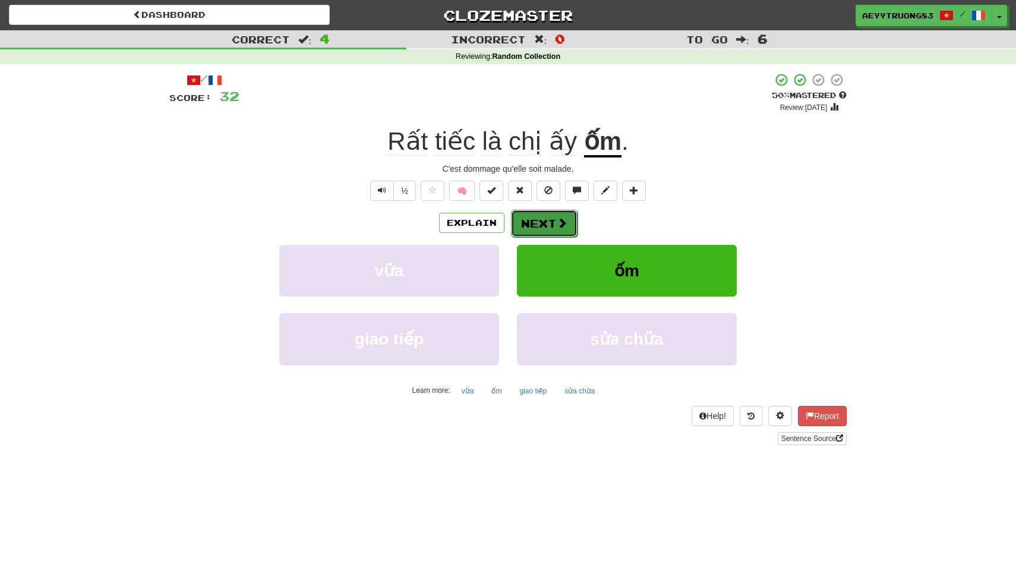
click at [535, 231] on button "Next" at bounding box center [544, 223] width 67 height 27
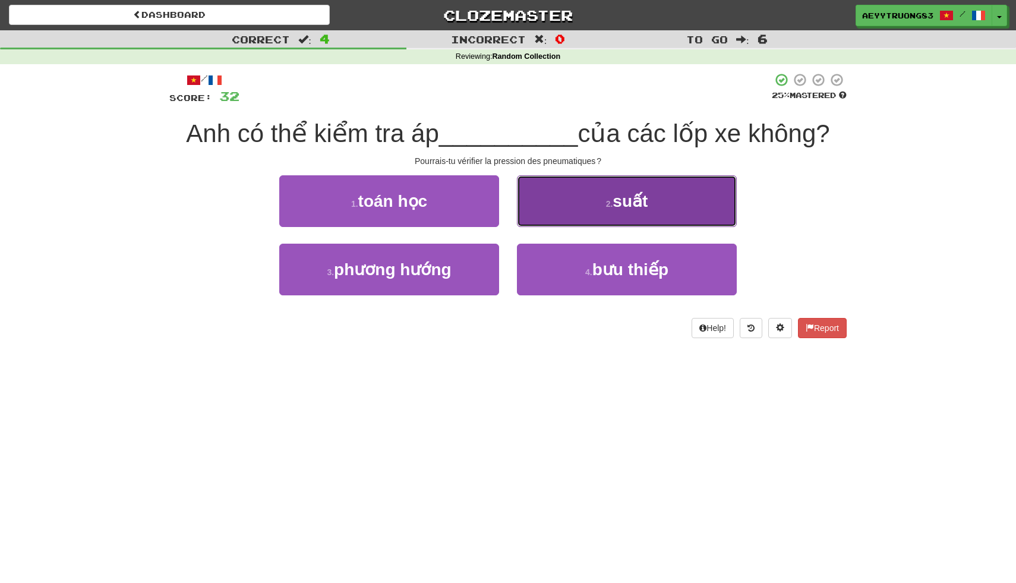
click at [549, 218] on button "2 . suất" at bounding box center [627, 201] width 220 height 52
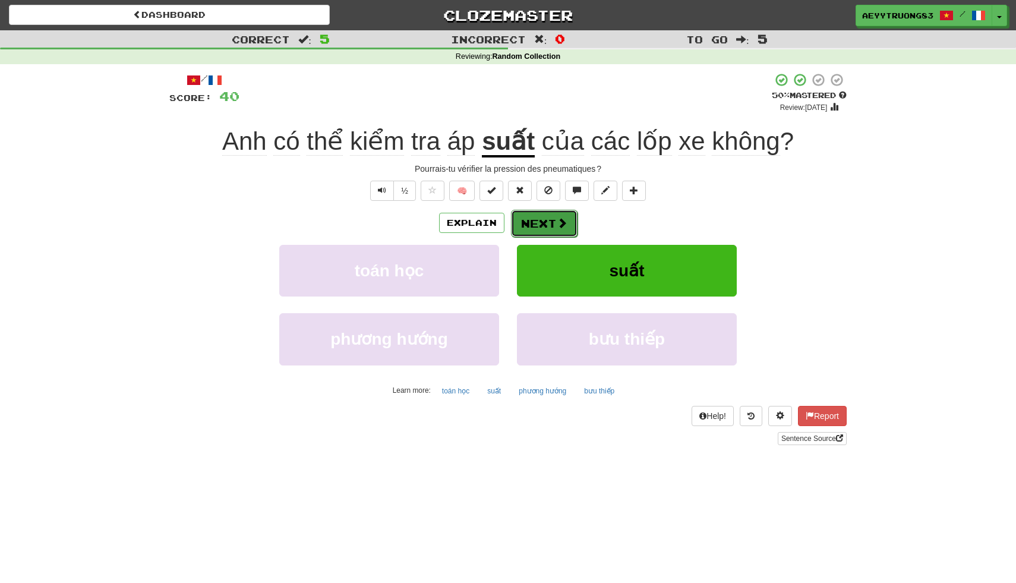
click at [563, 225] on span at bounding box center [562, 222] width 11 height 11
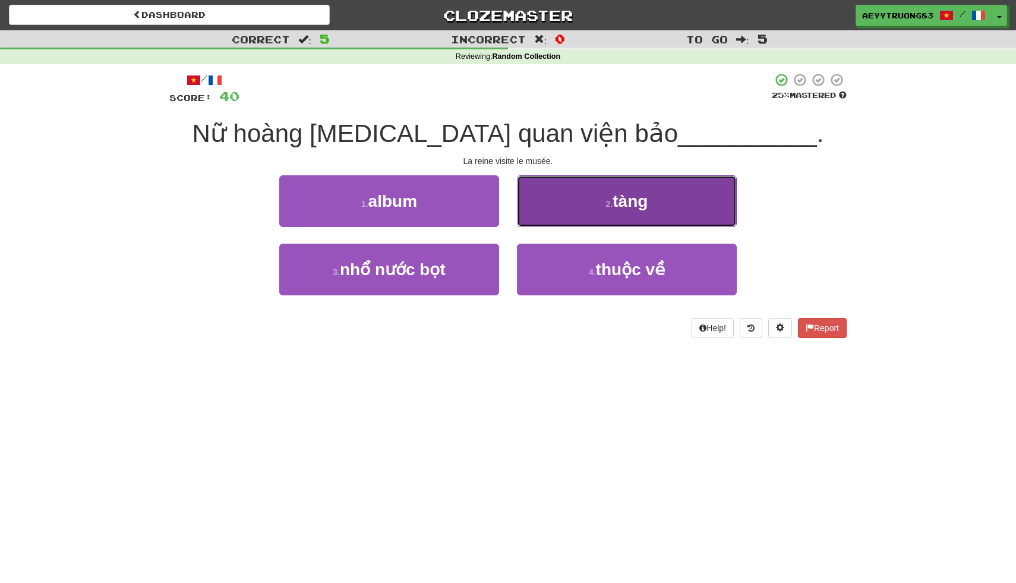
click at [581, 198] on button "2 . tàng" at bounding box center [627, 201] width 220 height 52
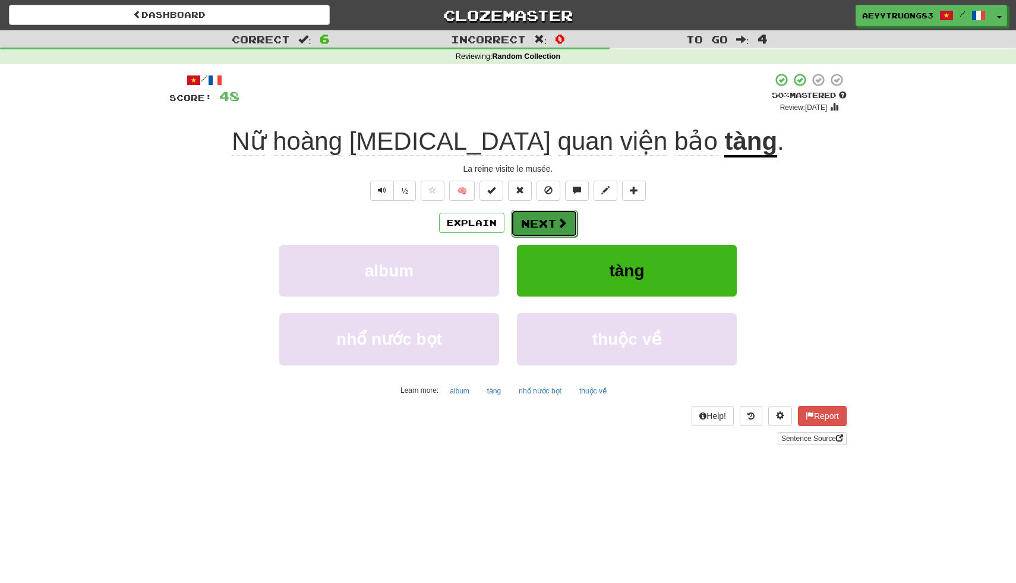
click at [550, 215] on button "Next" at bounding box center [544, 223] width 67 height 27
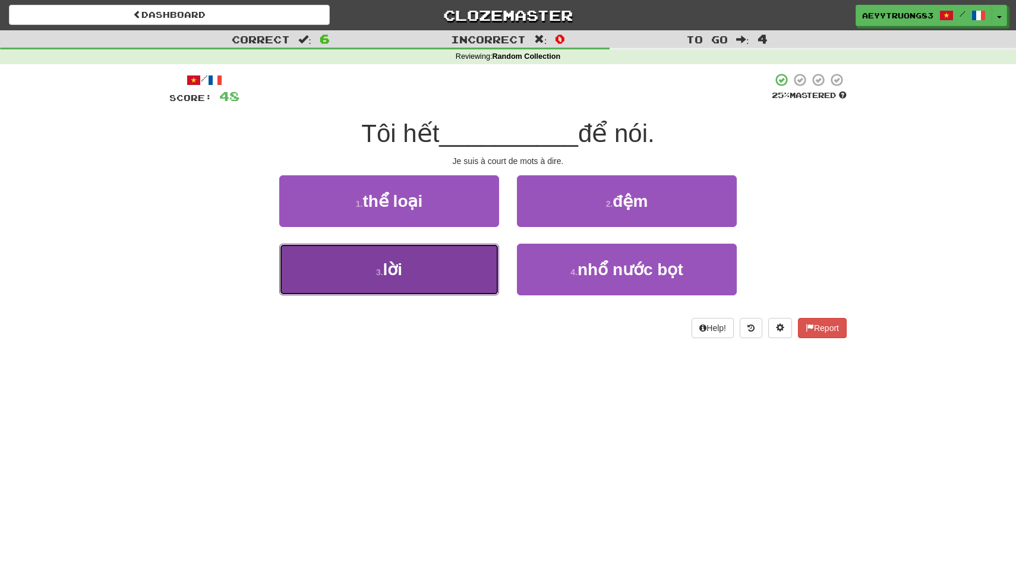
click at [411, 271] on button "3 . lời" at bounding box center [389, 270] width 220 height 52
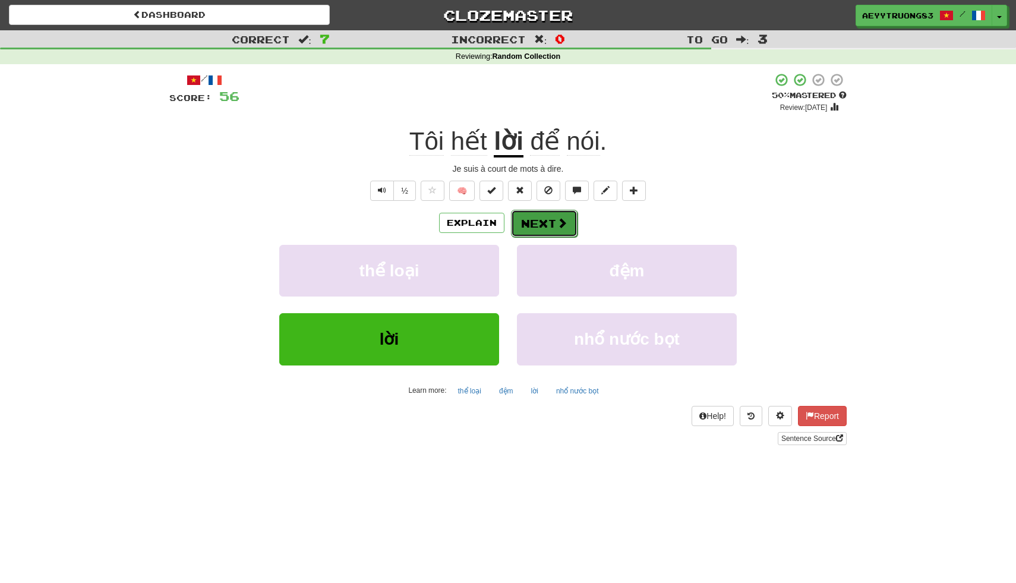
click at [530, 235] on button "Next" at bounding box center [544, 223] width 67 height 27
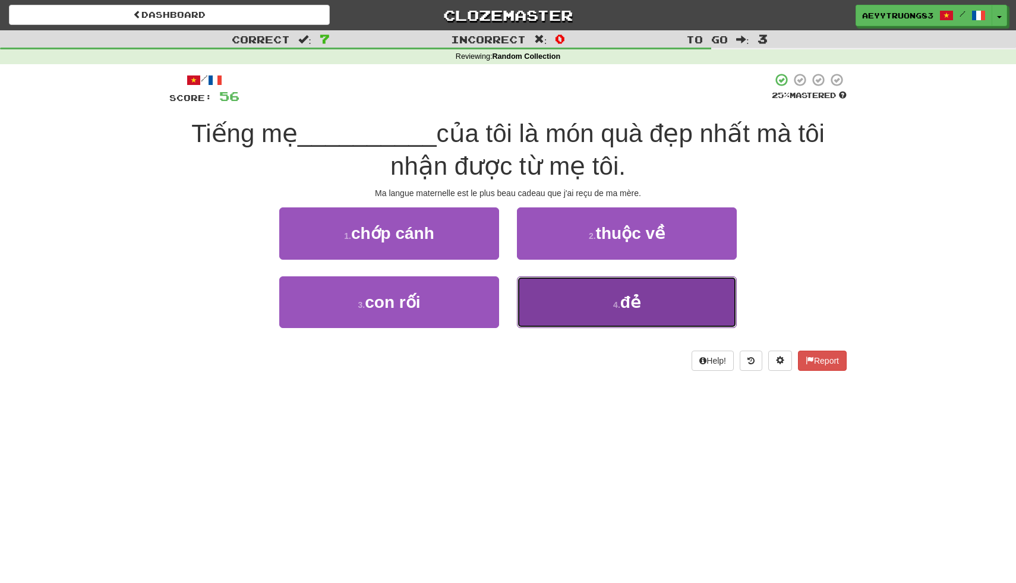
click at [557, 282] on button "4 . đẻ" at bounding box center [627, 302] width 220 height 52
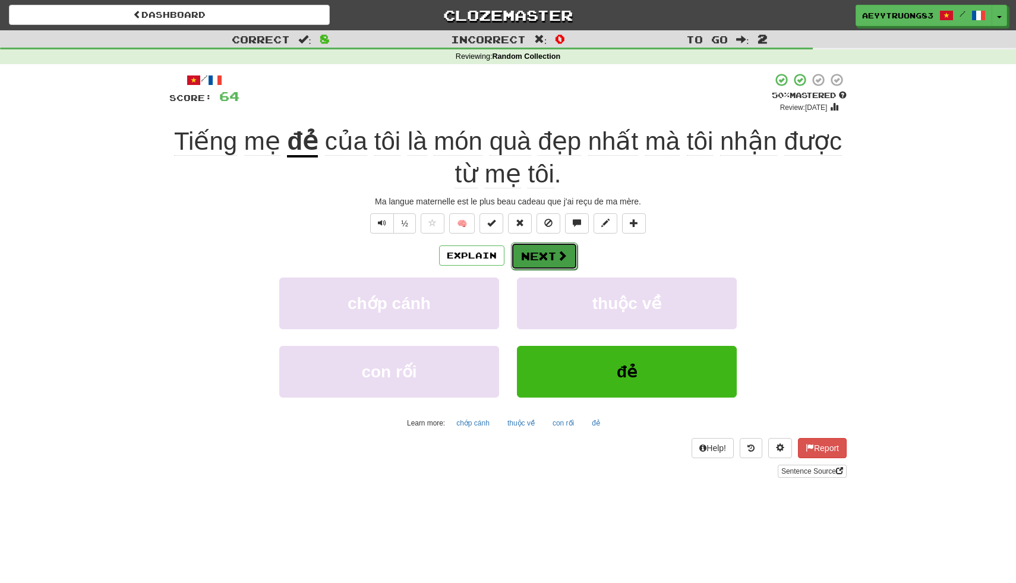
click at [545, 257] on button "Next" at bounding box center [544, 255] width 67 height 27
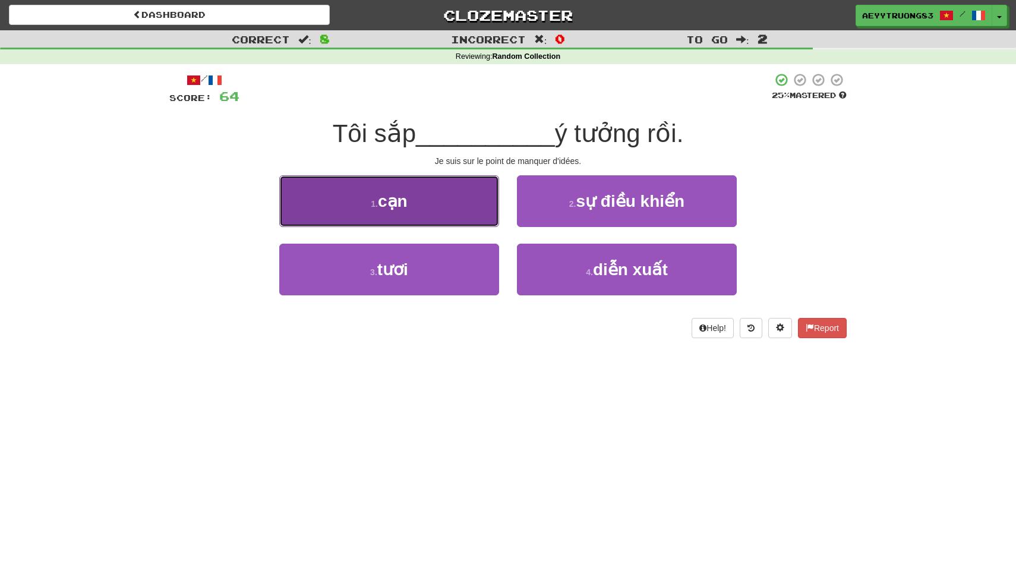
click at [477, 194] on button "1 . cạn" at bounding box center [389, 201] width 220 height 52
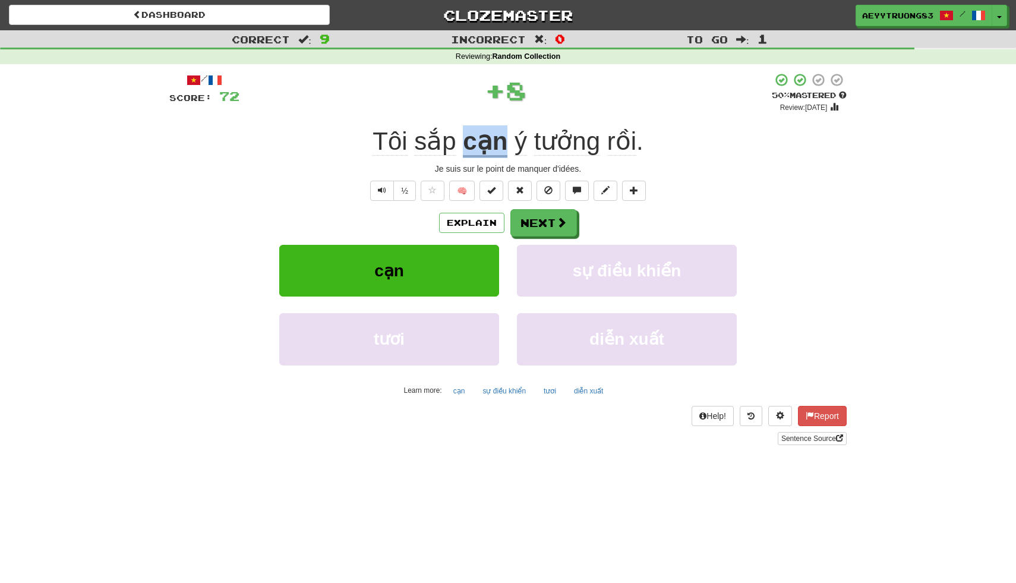
drag, startPoint x: 504, startPoint y: 143, endPoint x: 463, endPoint y: 143, distance: 41.0
click at [463, 143] on div "Tôi sắp cạn ý tưởng rồi ." at bounding box center [507, 141] width 677 height 33
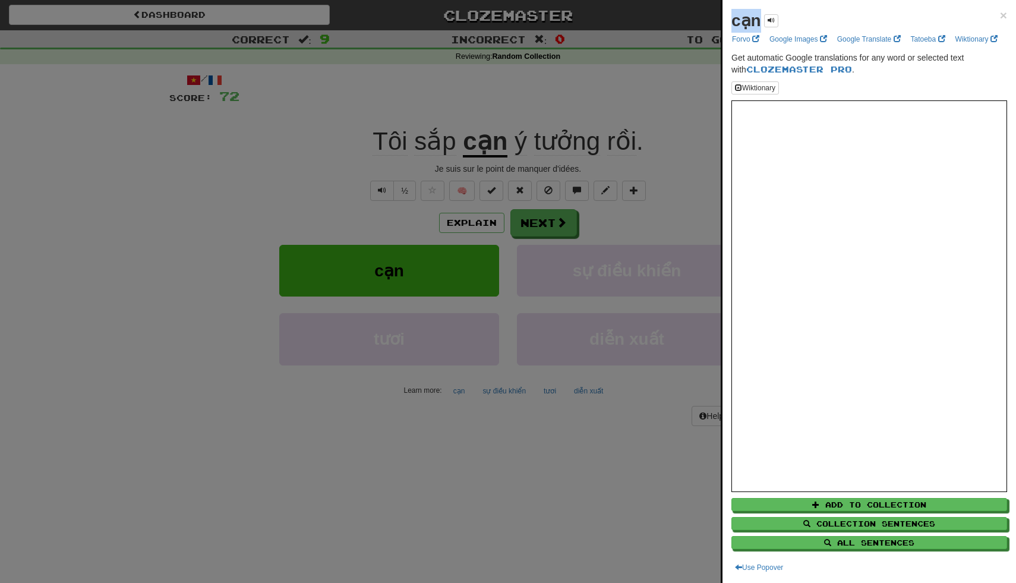
drag, startPoint x: 759, startPoint y: 20, endPoint x: 727, endPoint y: 22, distance: 32.8
click at [727, 22] on div "cạn × Forvo Google Images Google Translate Tatoeba Wiktionary Get automatic Goo…" at bounding box center [870, 291] width 294 height 583
copy strong "cạn"
click at [604, 87] on div at bounding box center [508, 291] width 1016 height 583
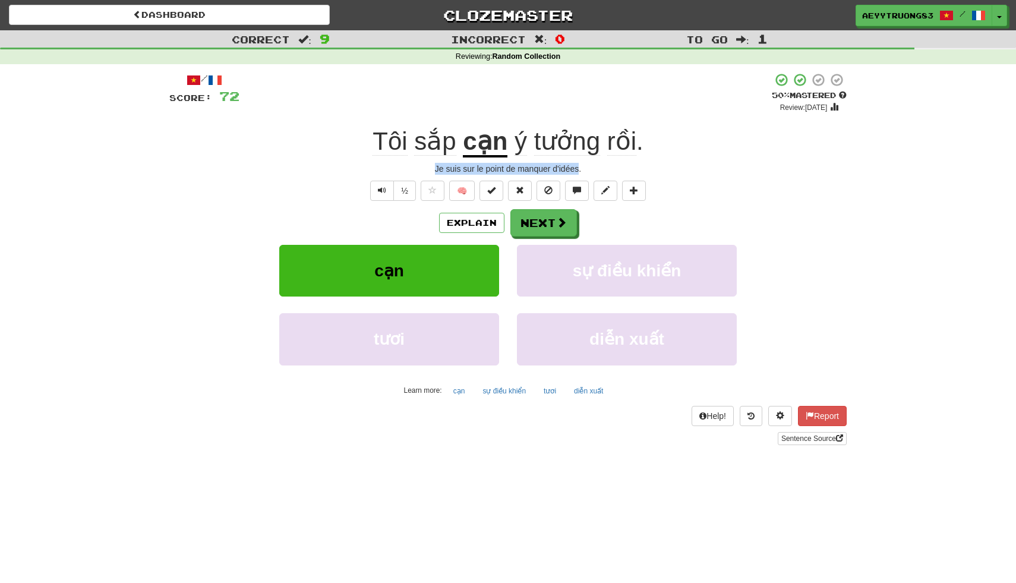
drag, startPoint x: 581, startPoint y: 171, endPoint x: 433, endPoint y: 169, distance: 147.4
click at [433, 169] on div "Je suis sur le point de manquer d'idées." at bounding box center [507, 169] width 677 height 12
copy div "Je suis sur le point de manquer d'idées"
click at [543, 220] on button "Next" at bounding box center [544, 223] width 67 height 27
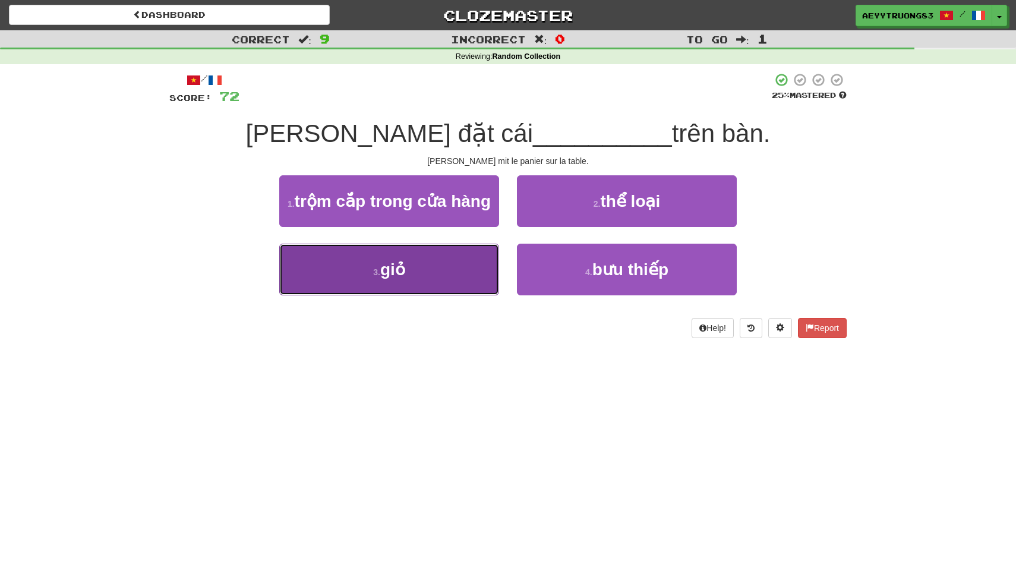
click at [458, 277] on button "3 . giỏ" at bounding box center [389, 270] width 220 height 52
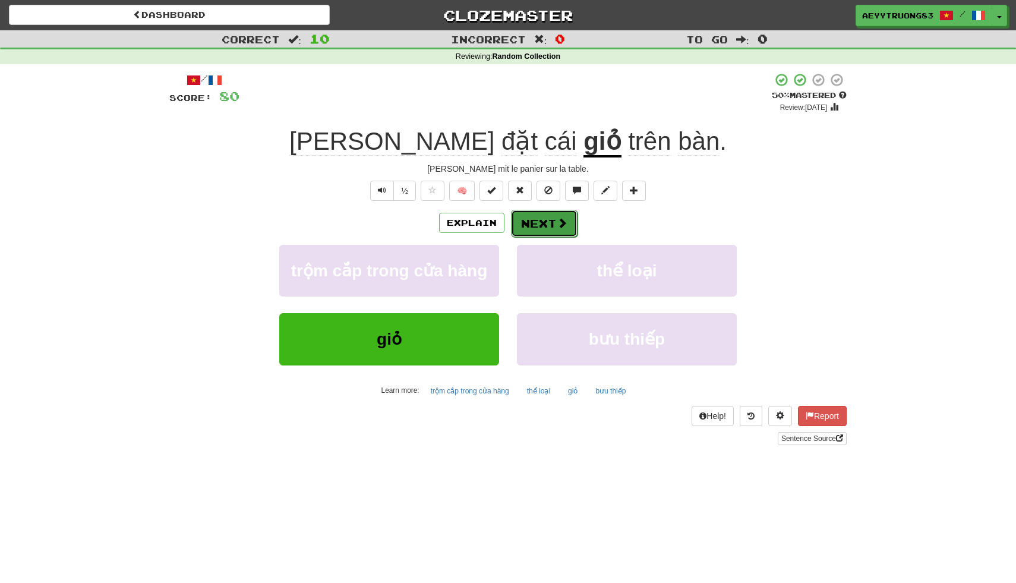
click at [560, 222] on span at bounding box center [562, 222] width 11 height 11
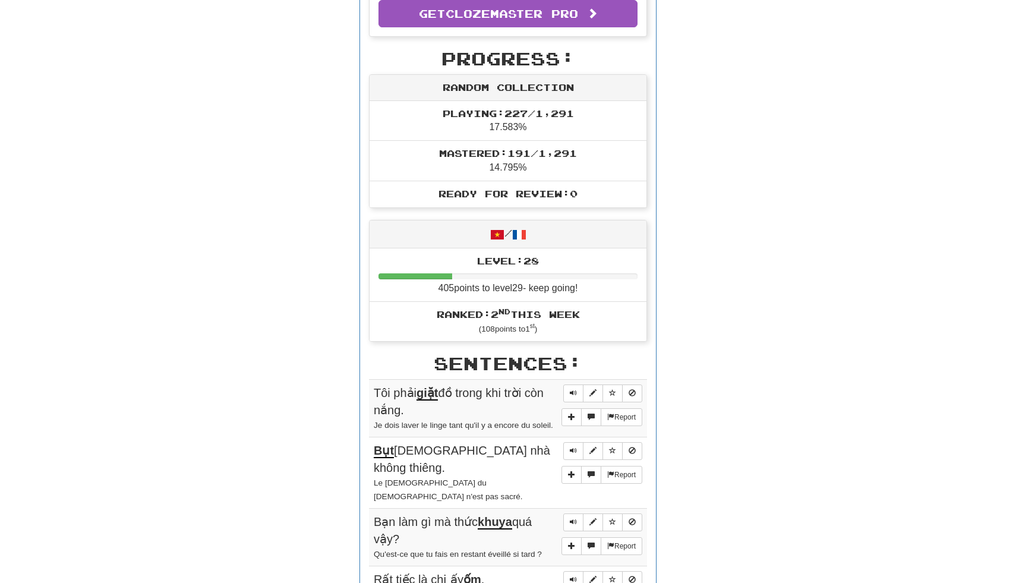
scroll to position [357, 0]
